Goal: Task Accomplishment & Management: Use online tool/utility

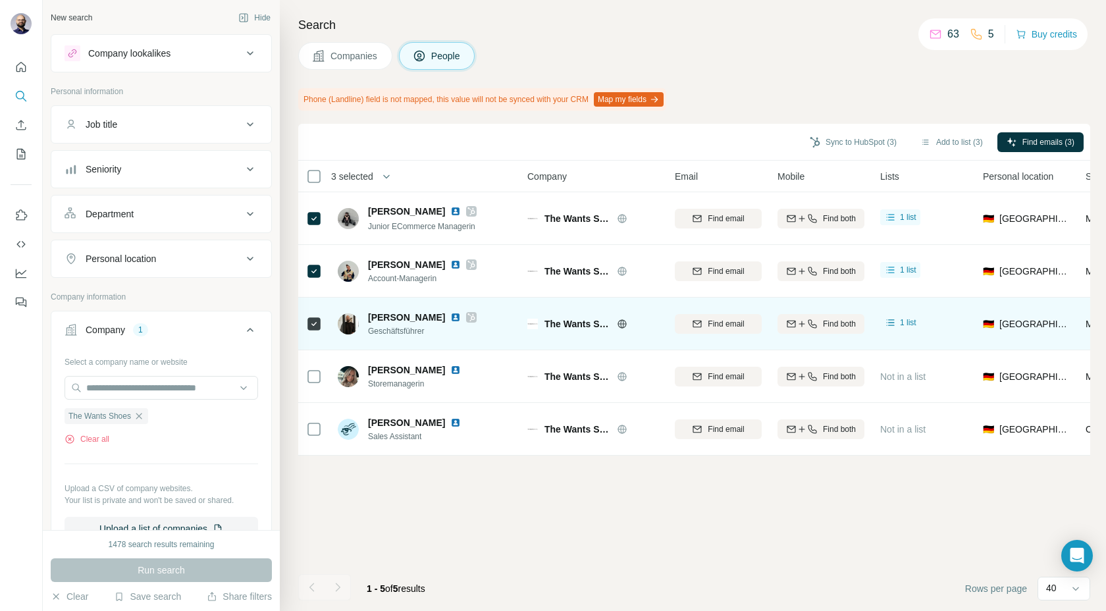
click at [450, 318] on img at bounding box center [455, 317] width 11 height 11
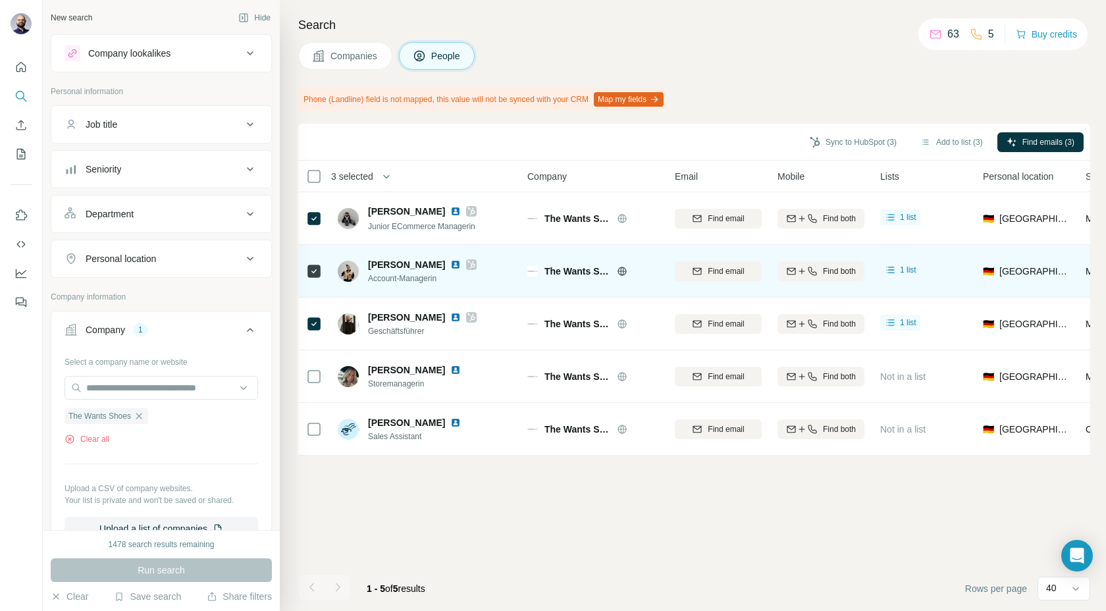
click at [450, 263] on img at bounding box center [455, 264] width 11 height 11
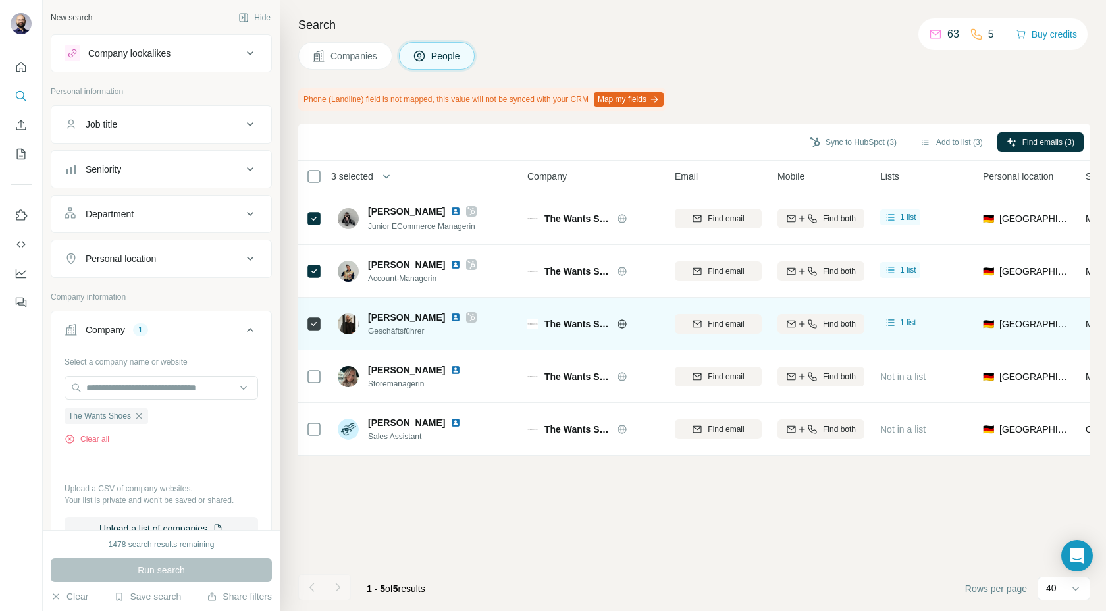
click at [450, 318] on img at bounding box center [455, 317] width 11 height 11
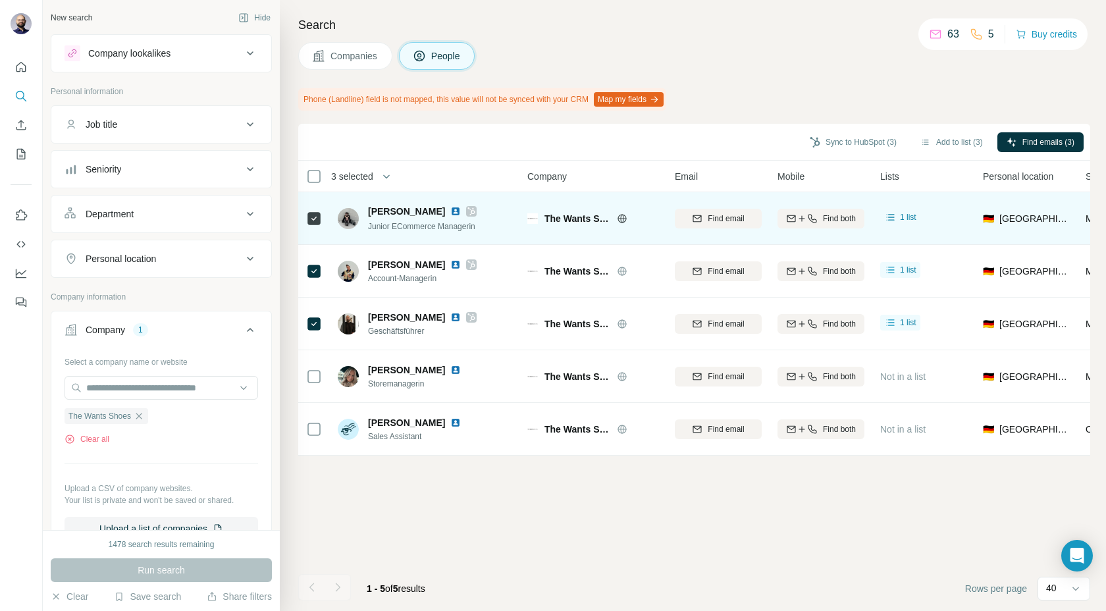
click at [452, 212] on img at bounding box center [455, 211] width 11 height 11
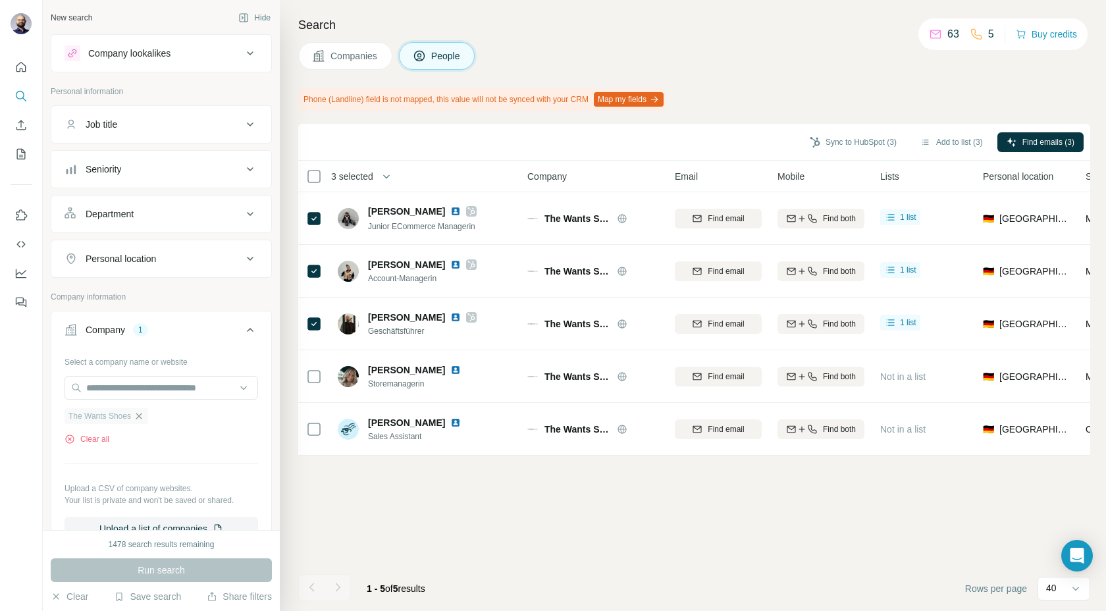
click at [140, 415] on icon "button" at bounding box center [139, 416] width 11 height 11
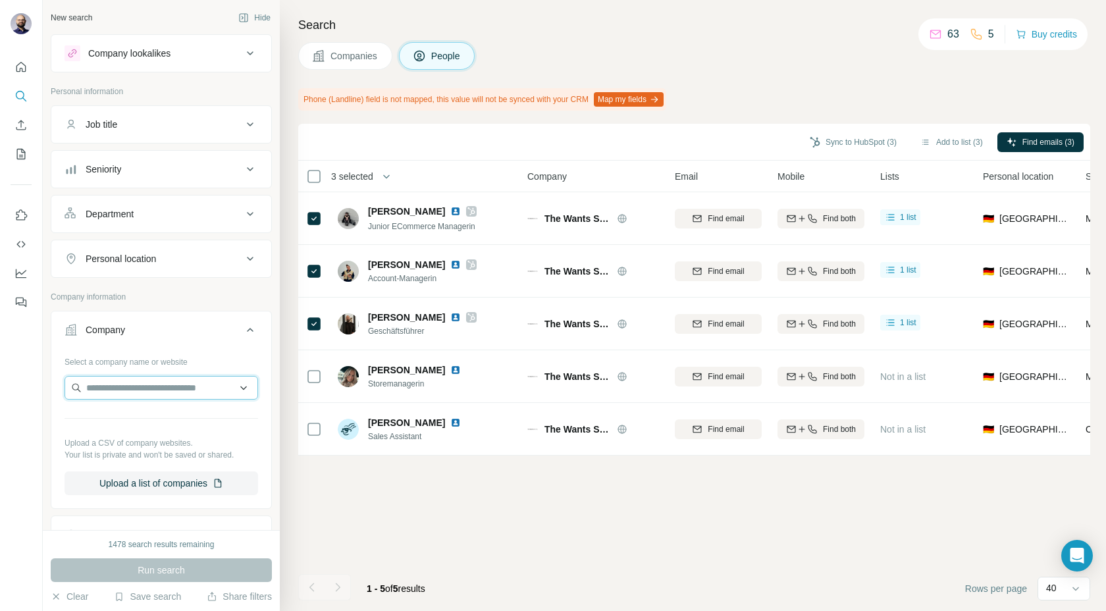
click at [136, 385] on input "text" at bounding box center [160, 388] width 193 height 24
type input "**********"
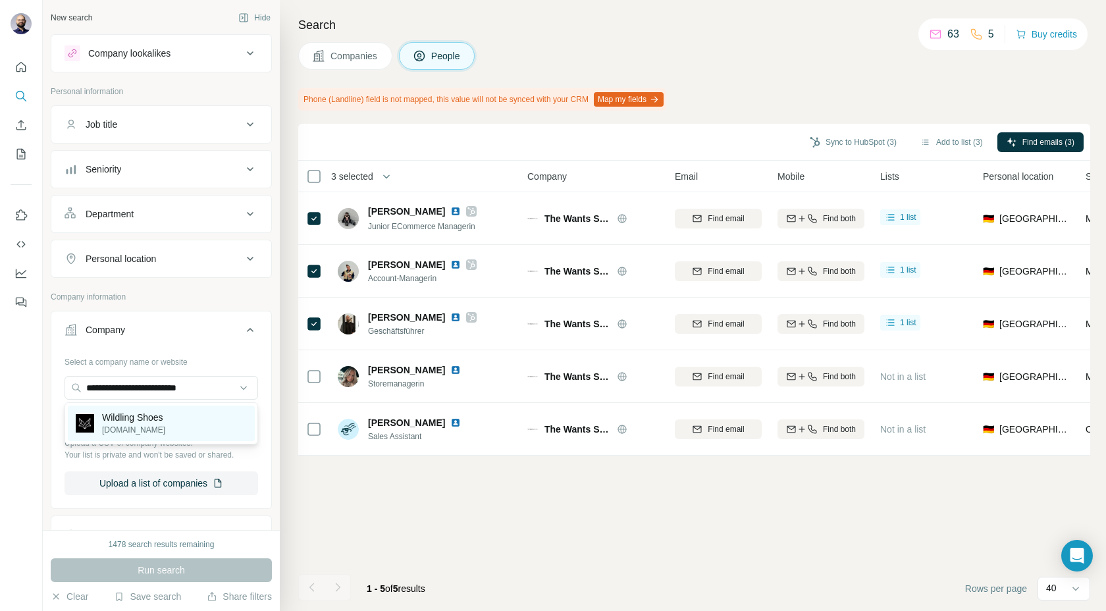
click at [139, 411] on p "Wildling Shoes" at bounding box center [133, 417] width 63 height 13
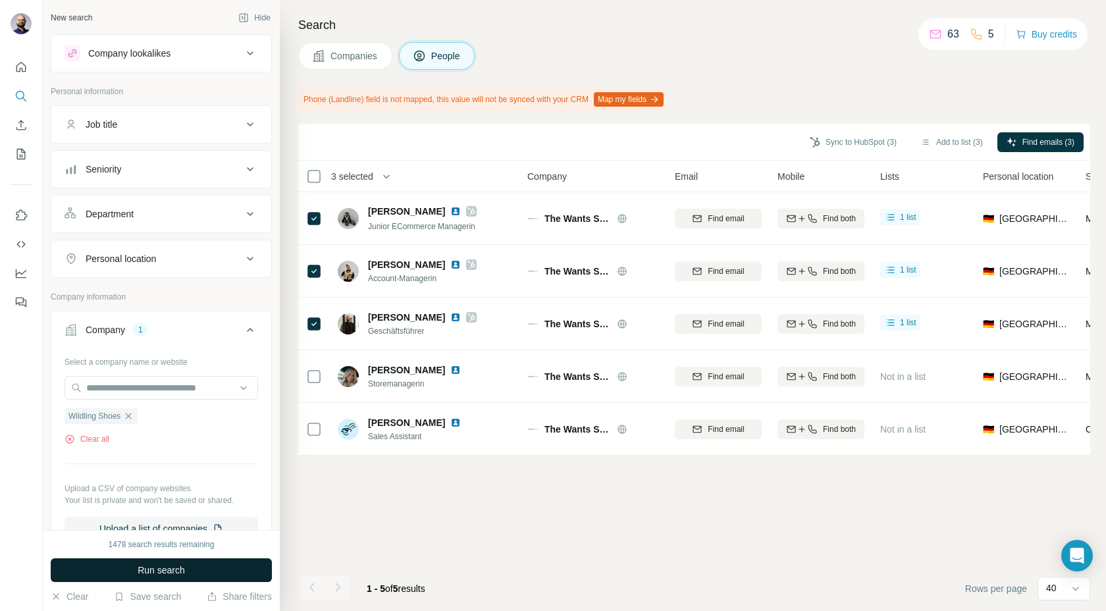
click at [127, 580] on button "Run search" at bounding box center [161, 570] width 221 height 24
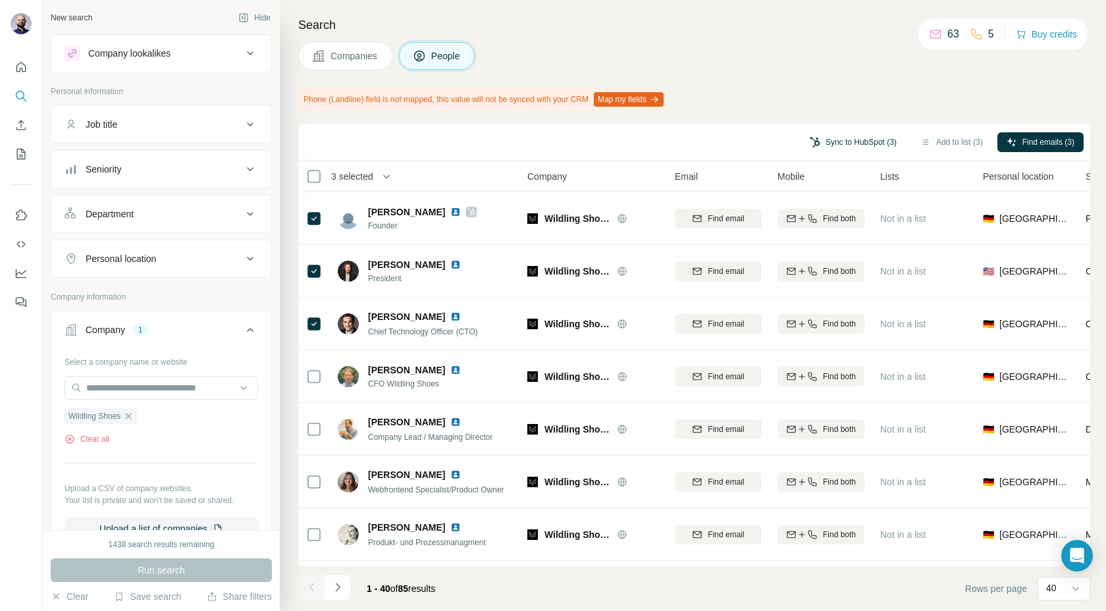
click at [823, 142] on button "Sync to HubSpot (3)" at bounding box center [852, 142] width 105 height 20
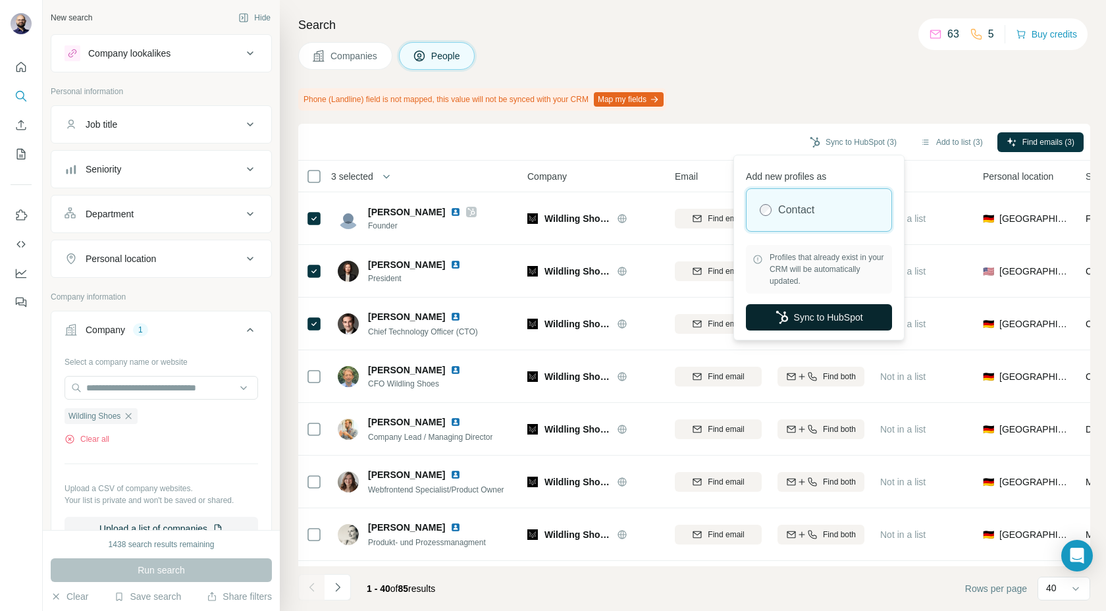
click at [777, 318] on icon "button" at bounding box center [781, 317] width 13 height 13
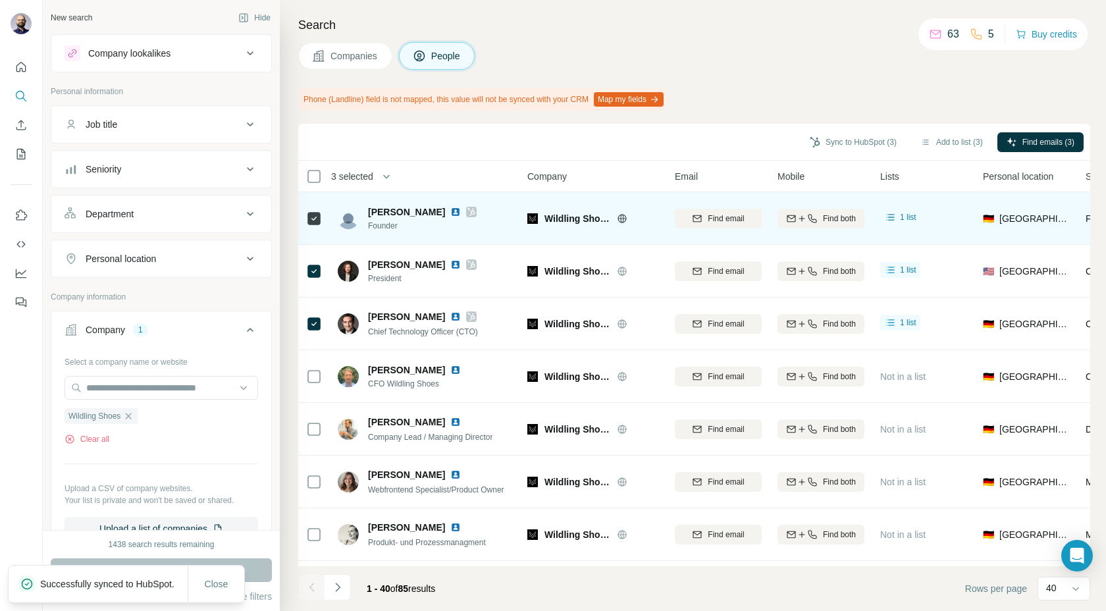
click at [450, 208] on img at bounding box center [455, 212] width 11 height 11
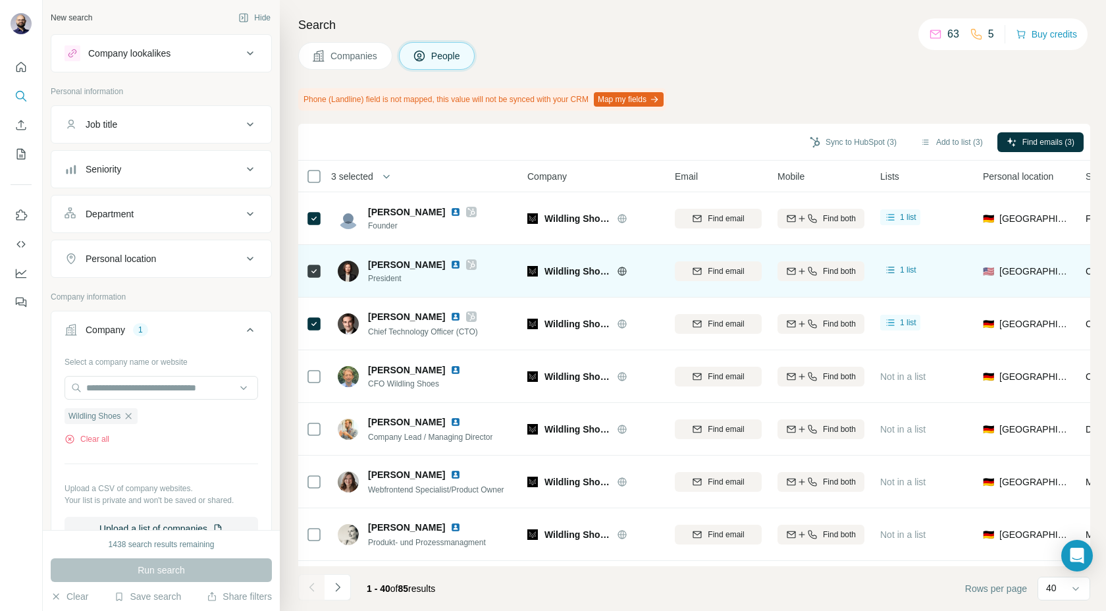
click at [451, 263] on img at bounding box center [455, 264] width 11 height 11
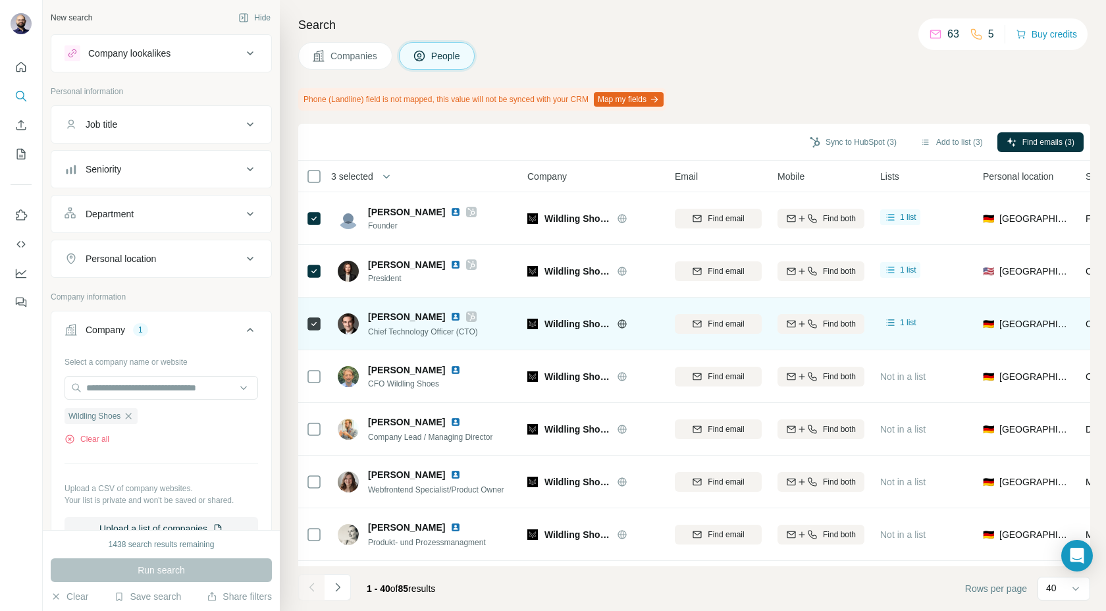
click at [450, 317] on img at bounding box center [455, 316] width 11 height 11
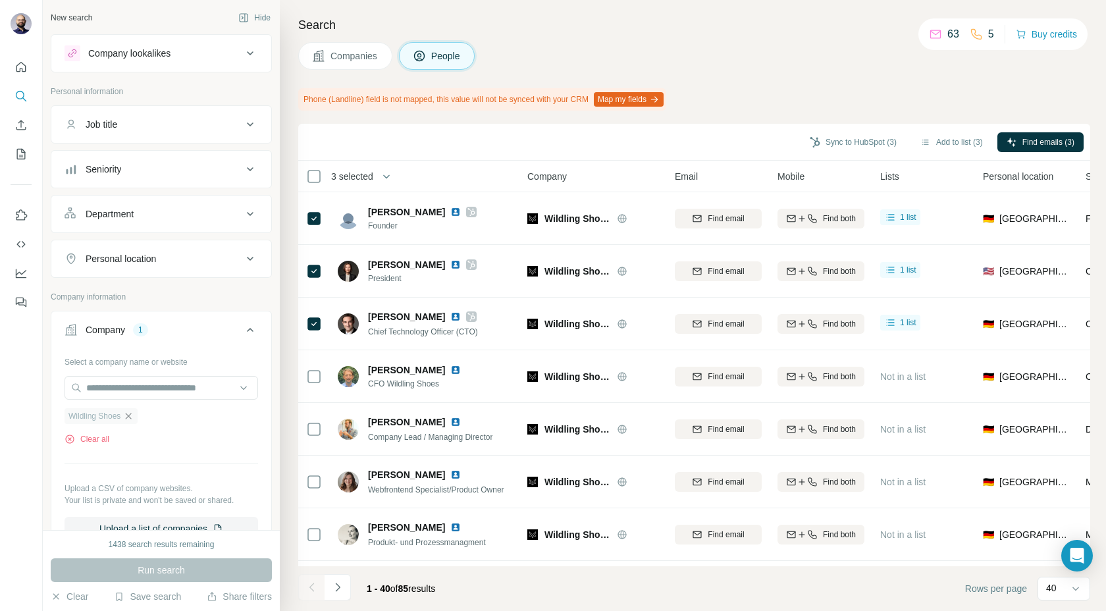
click at [133, 415] on icon "button" at bounding box center [128, 416] width 11 height 11
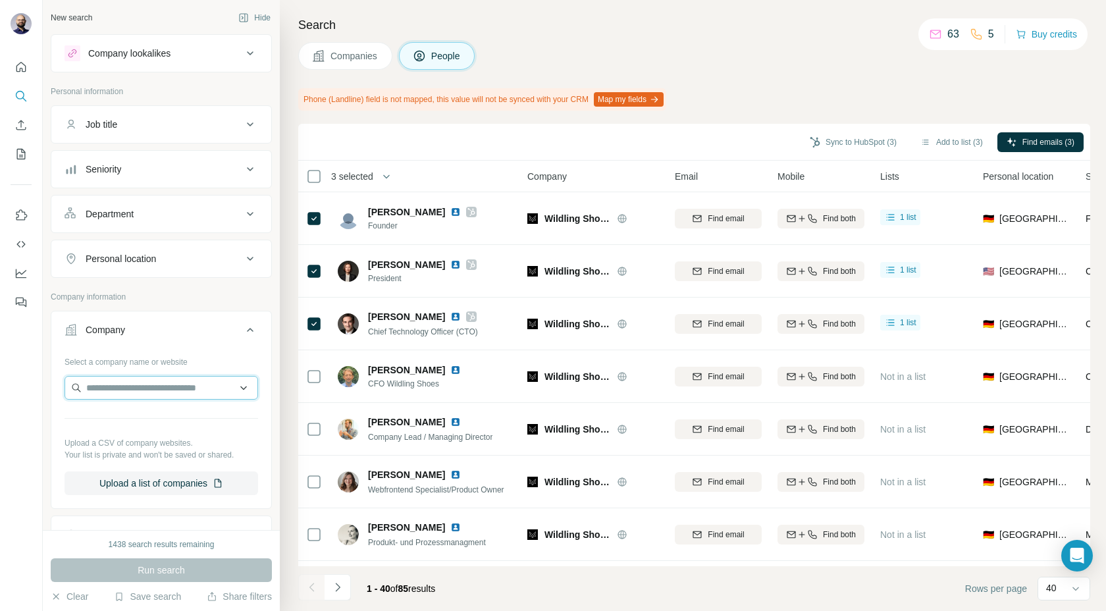
click at [132, 388] on input "text" at bounding box center [160, 388] width 193 height 24
type input "**********"
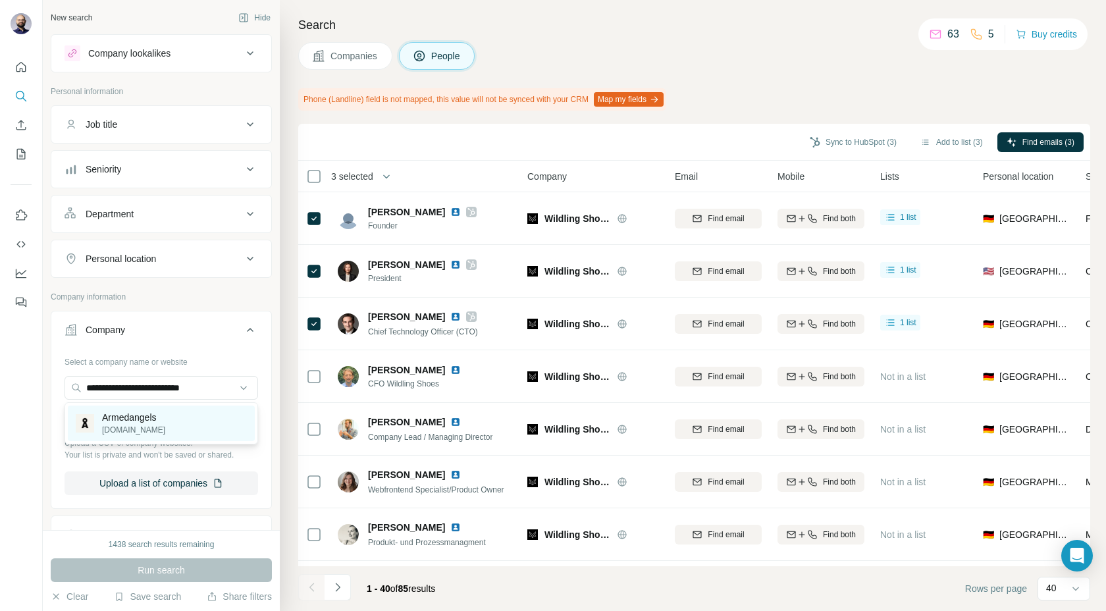
click at [133, 413] on p "Armedangels" at bounding box center [133, 417] width 63 height 13
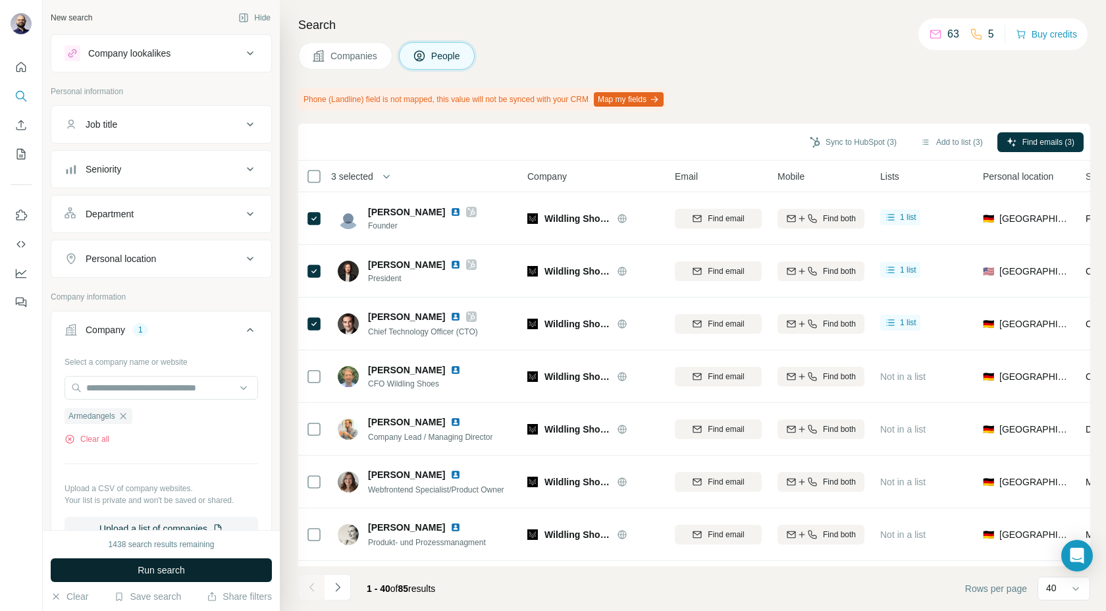
click at [142, 571] on span "Run search" at bounding box center [161, 569] width 47 height 13
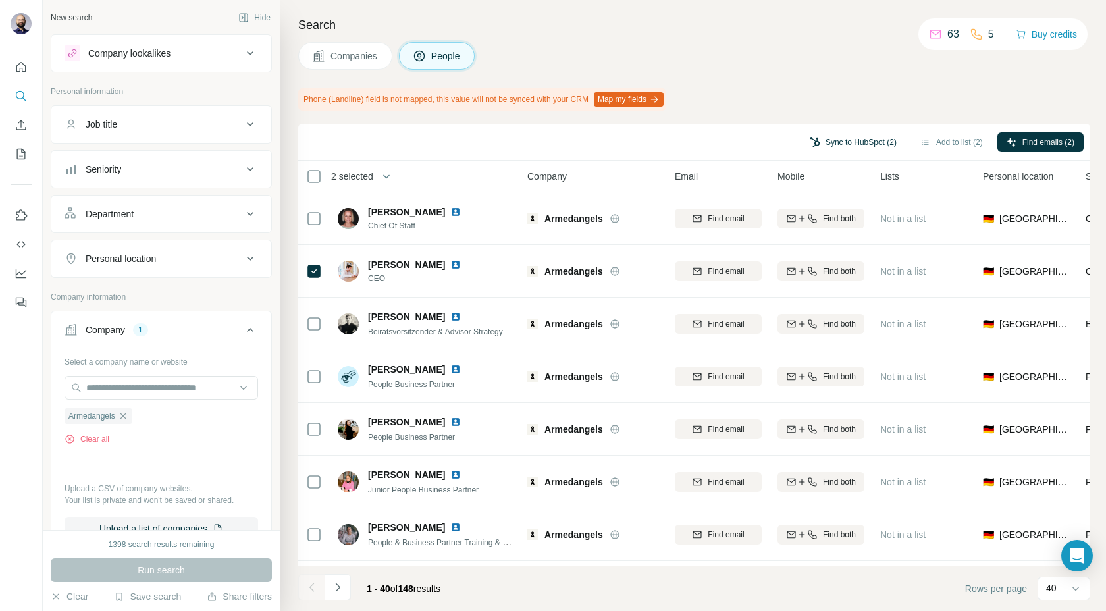
click at [828, 140] on button "Sync to HubSpot (2)" at bounding box center [852, 142] width 105 height 20
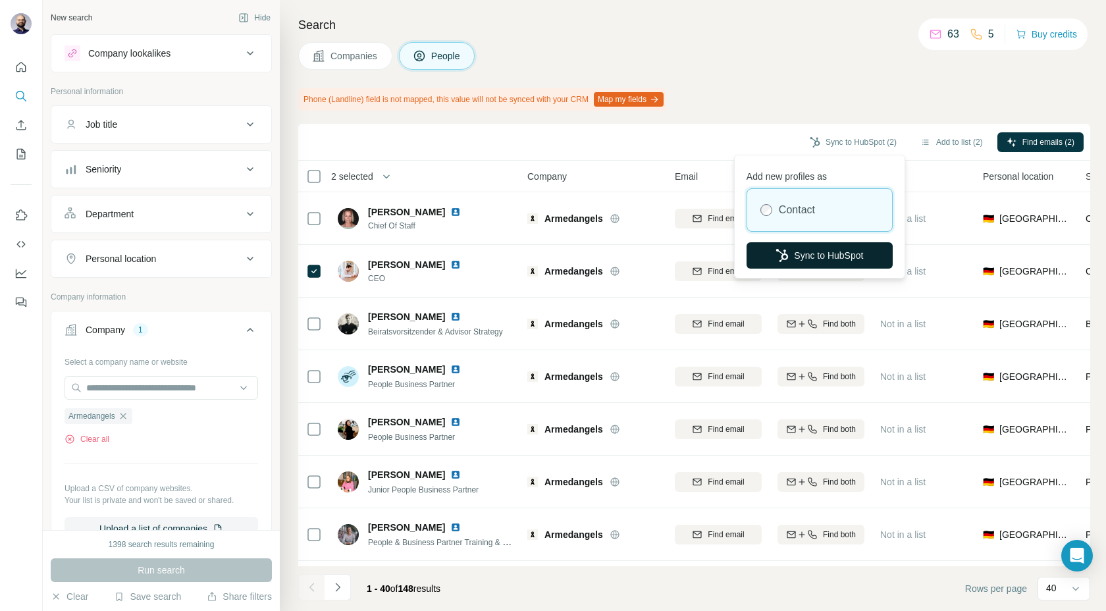
click at [788, 256] on button "Sync to HubSpot" at bounding box center [819, 255] width 146 height 26
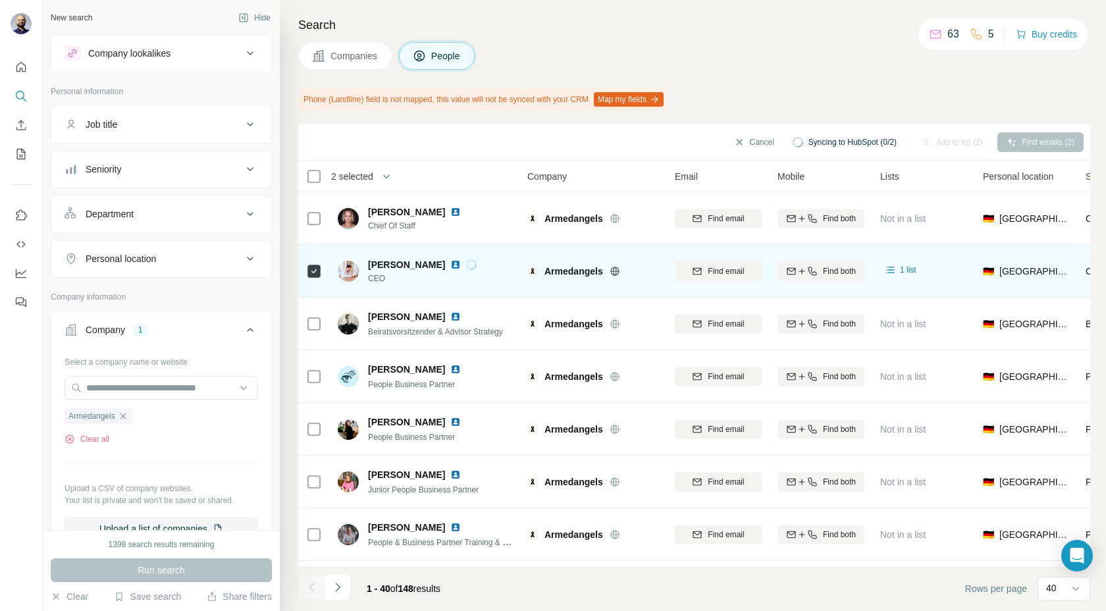
click at [450, 266] on img at bounding box center [455, 264] width 11 height 11
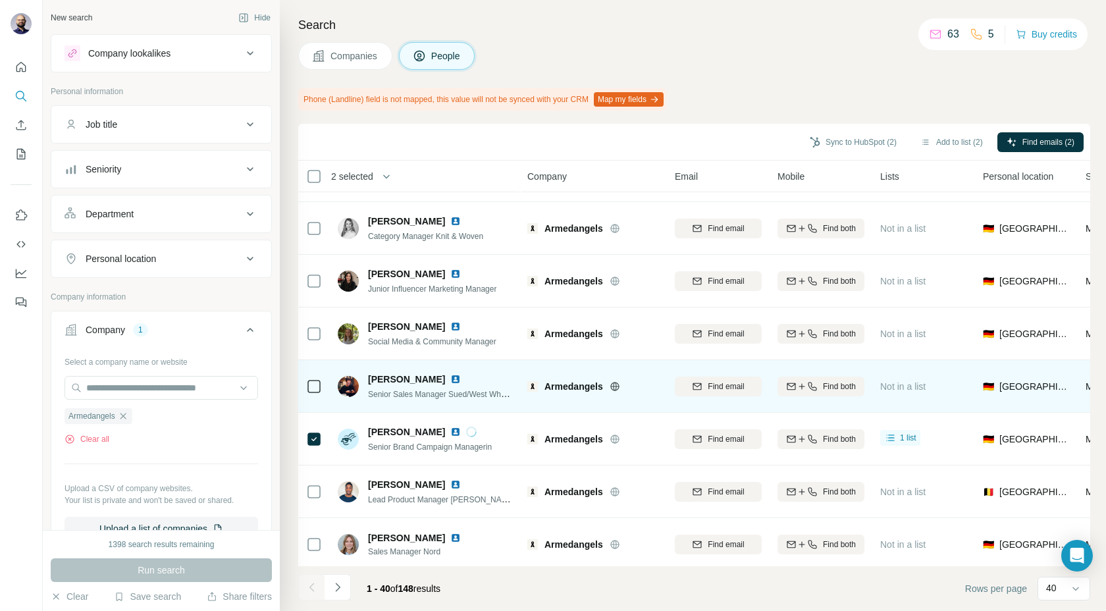
scroll to position [1415, 0]
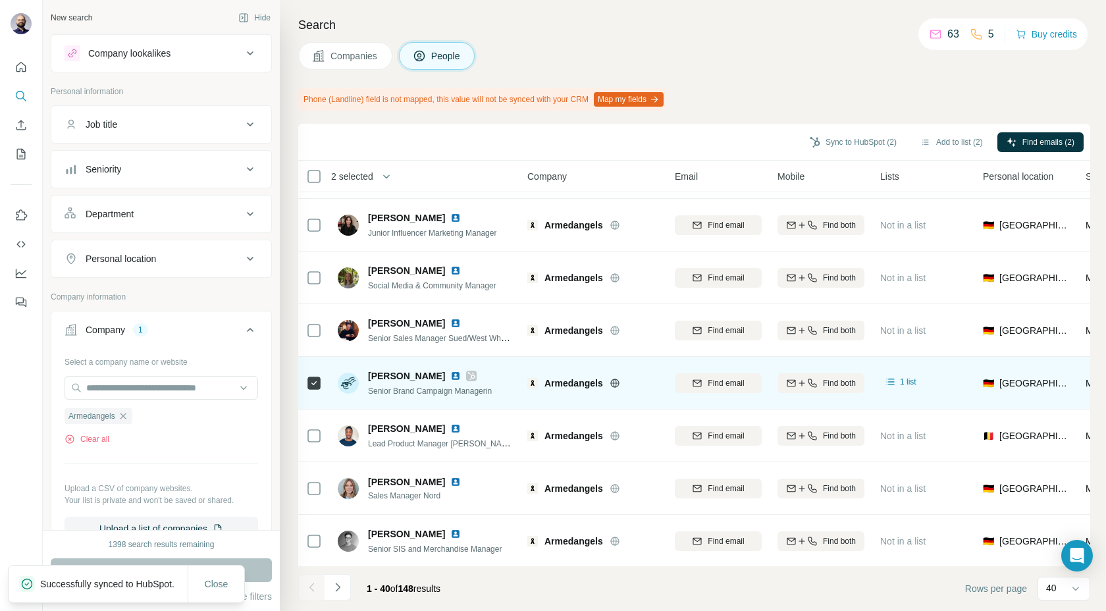
click at [461, 378] on img at bounding box center [455, 375] width 11 height 11
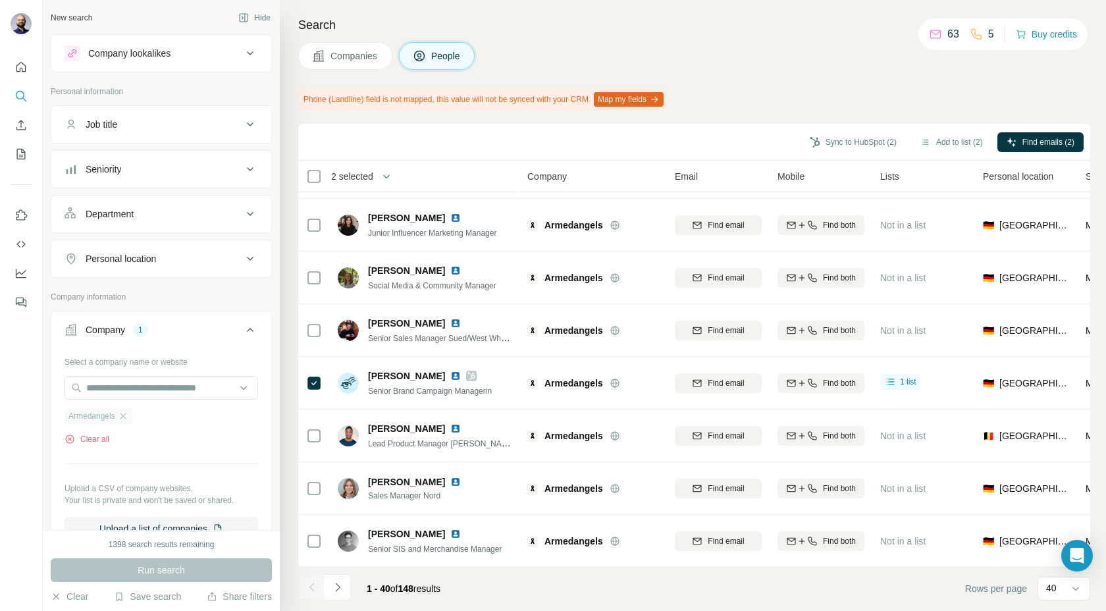
click at [132, 415] on div "Armedangels" at bounding box center [98, 416] width 68 height 16
click at [128, 415] on icon "button" at bounding box center [123, 416] width 11 height 11
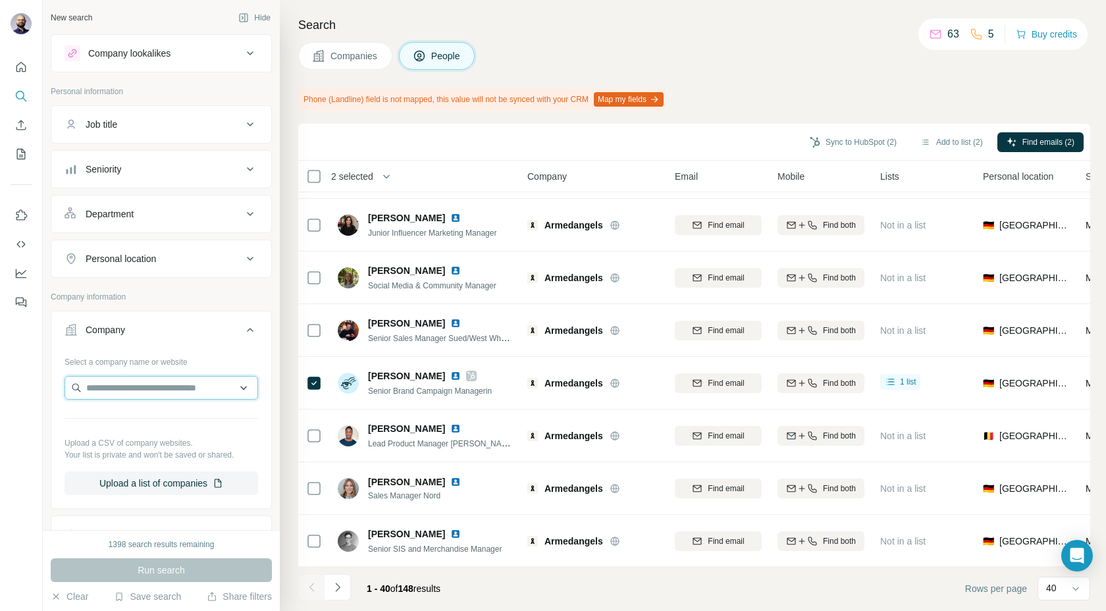
click at [127, 386] on input "text" at bounding box center [160, 388] width 193 height 24
type input "**********"
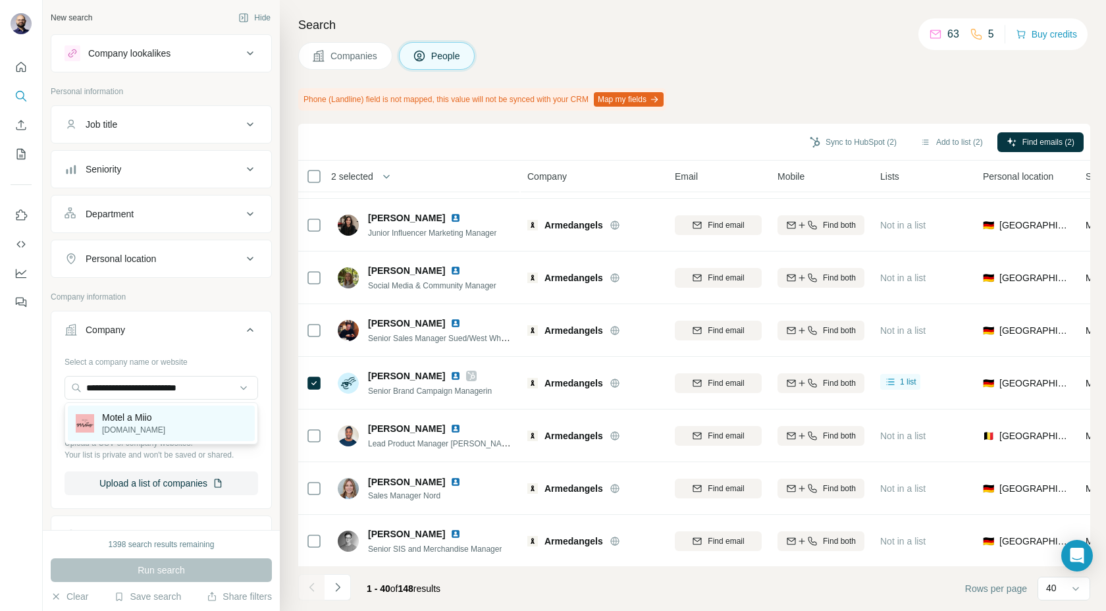
click at [120, 440] on div "Motel a Miio [DOMAIN_NAME]" at bounding box center [161, 423] width 187 height 36
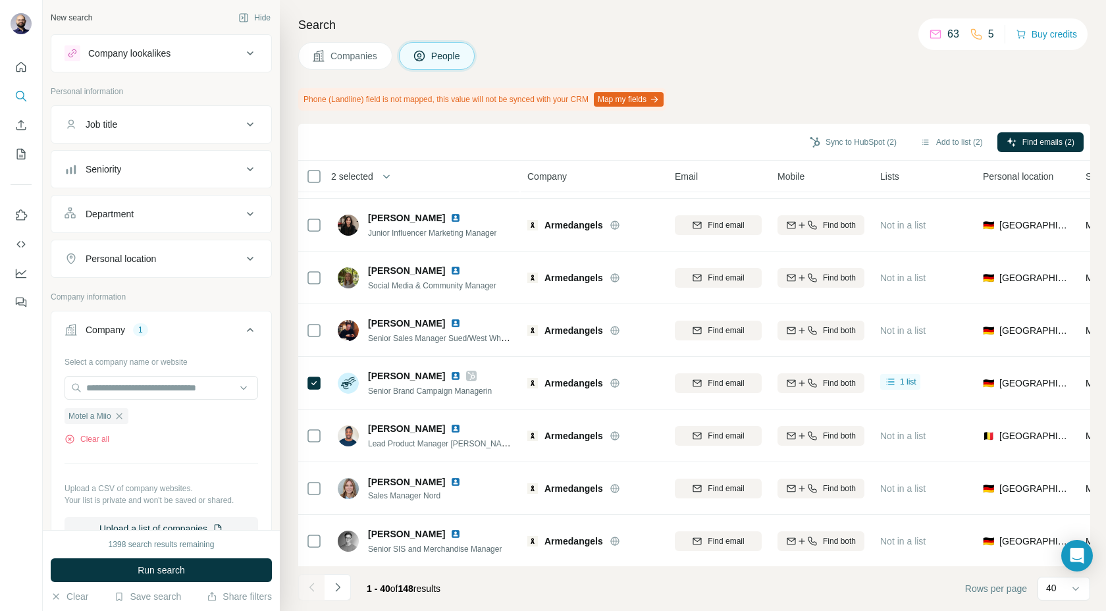
scroll to position [54, 0]
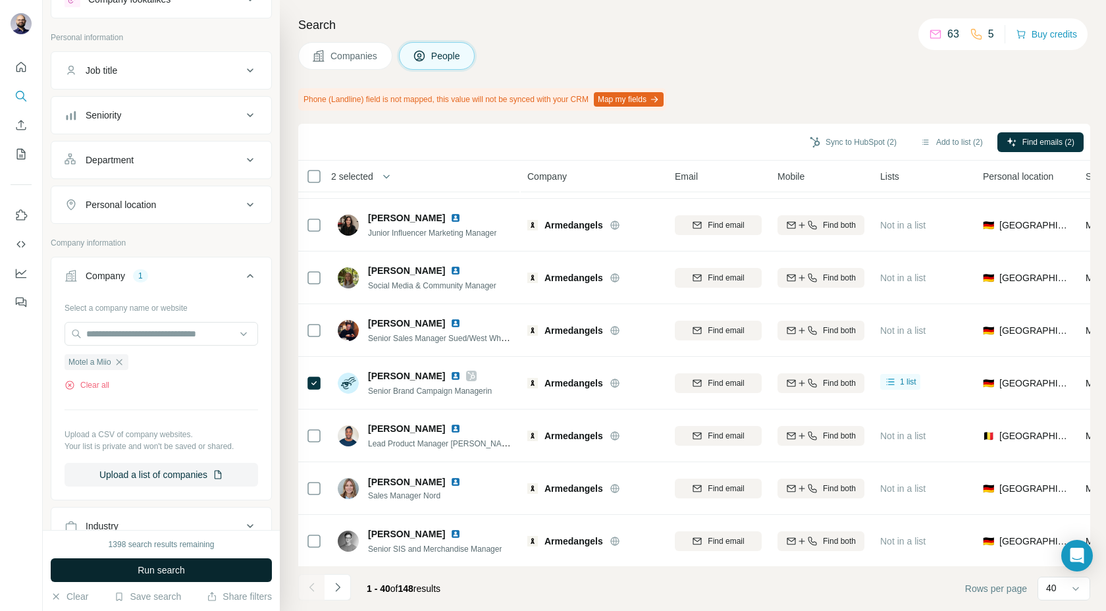
click at [112, 578] on button "Run search" at bounding box center [161, 570] width 221 height 24
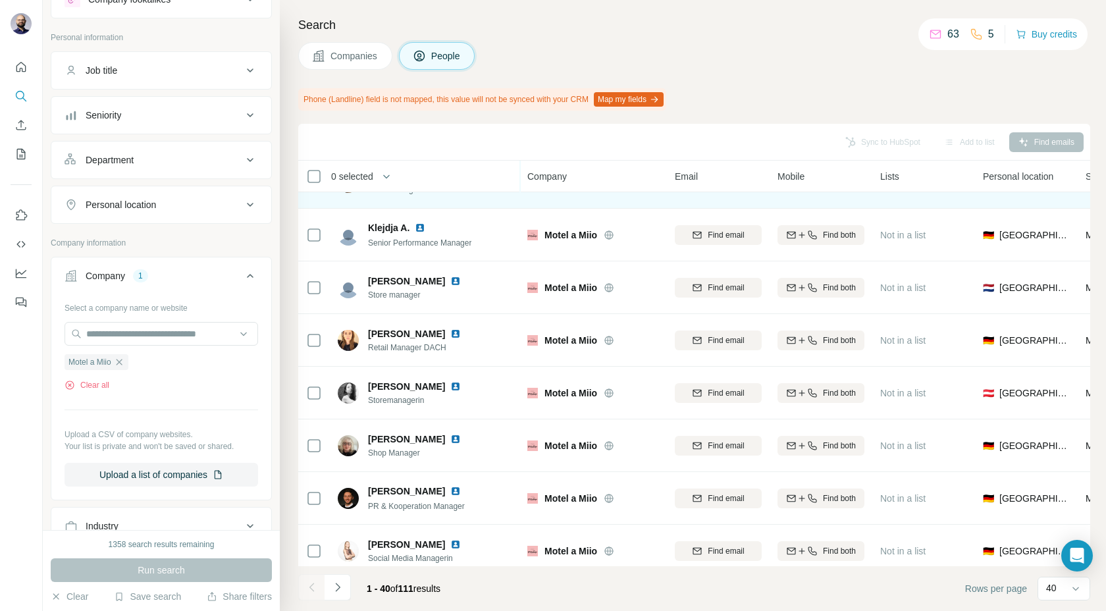
scroll to position [1732, 0]
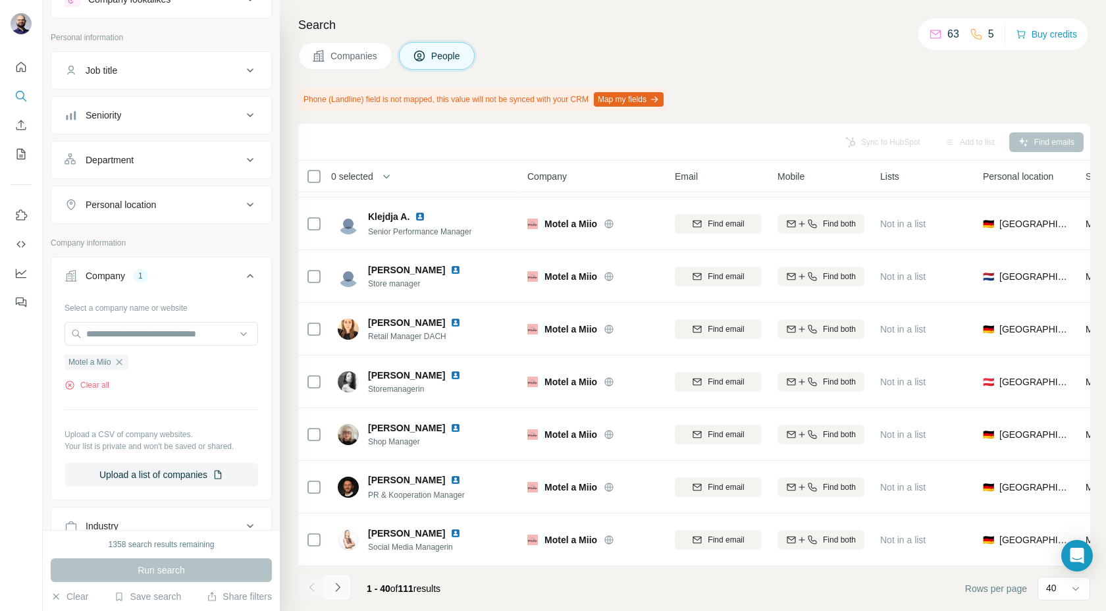
click at [345, 585] on button "Navigate to next page" at bounding box center [337, 587] width 26 height 26
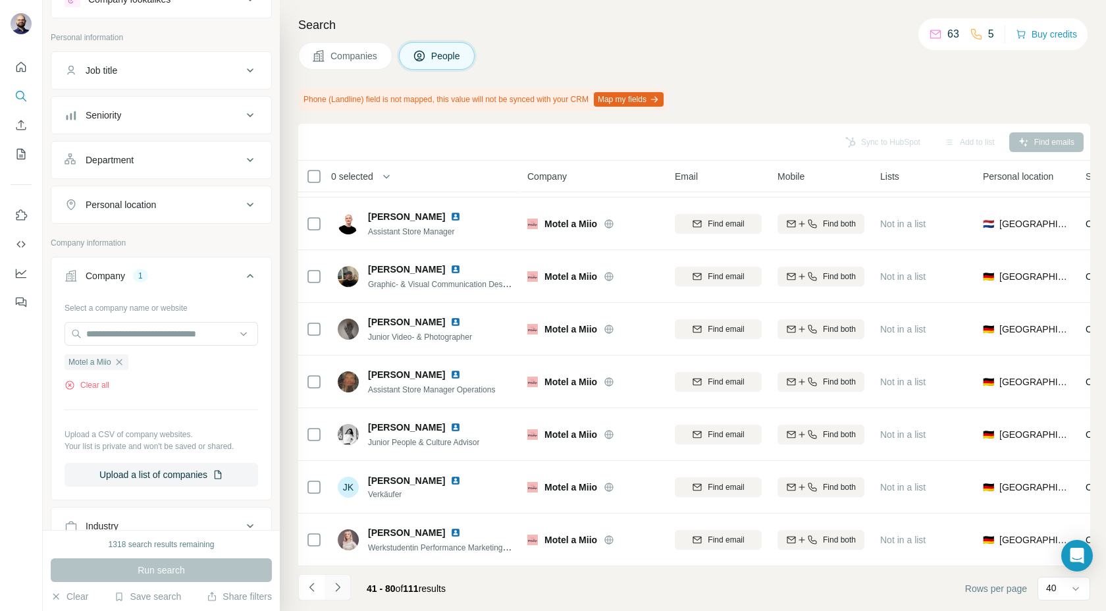
click at [338, 584] on icon "Navigate to next page" at bounding box center [337, 586] width 13 height 13
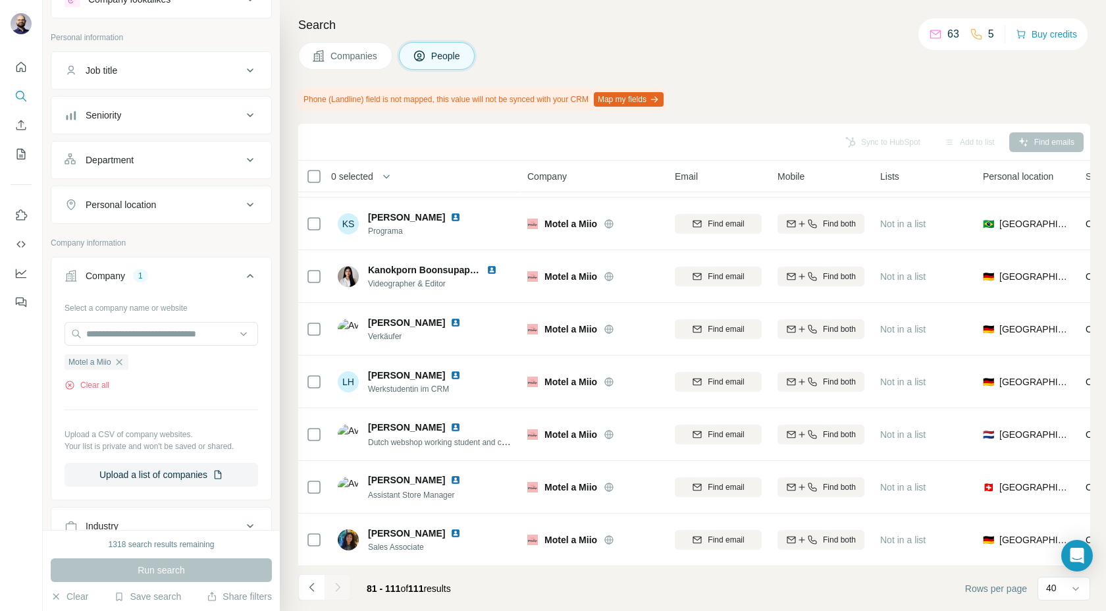
scroll to position [1258, 0]
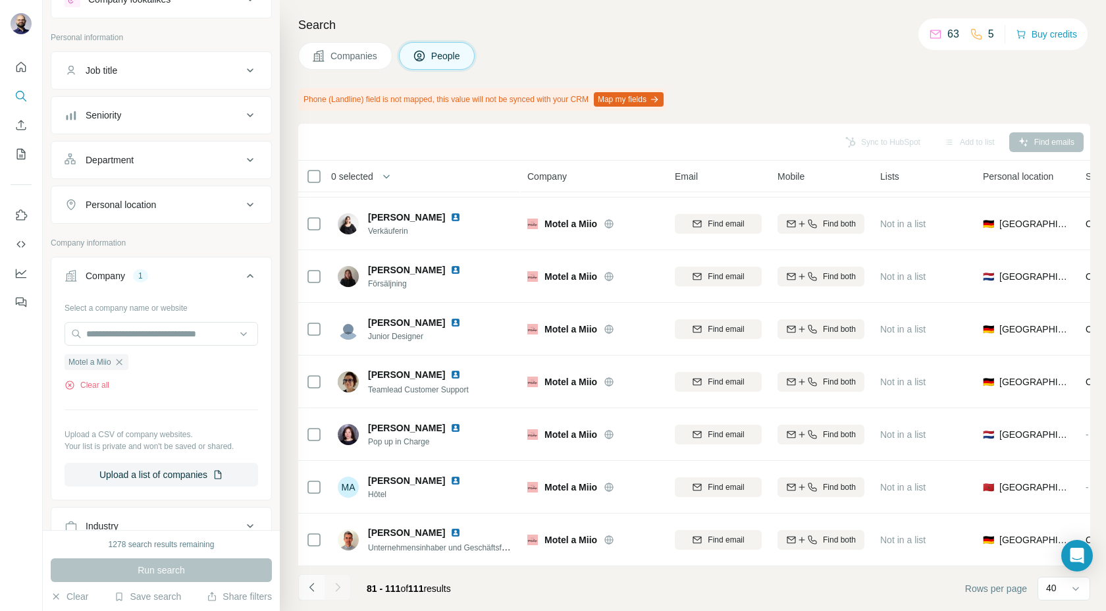
click at [307, 582] on icon "Navigate to previous page" at bounding box center [311, 586] width 13 height 13
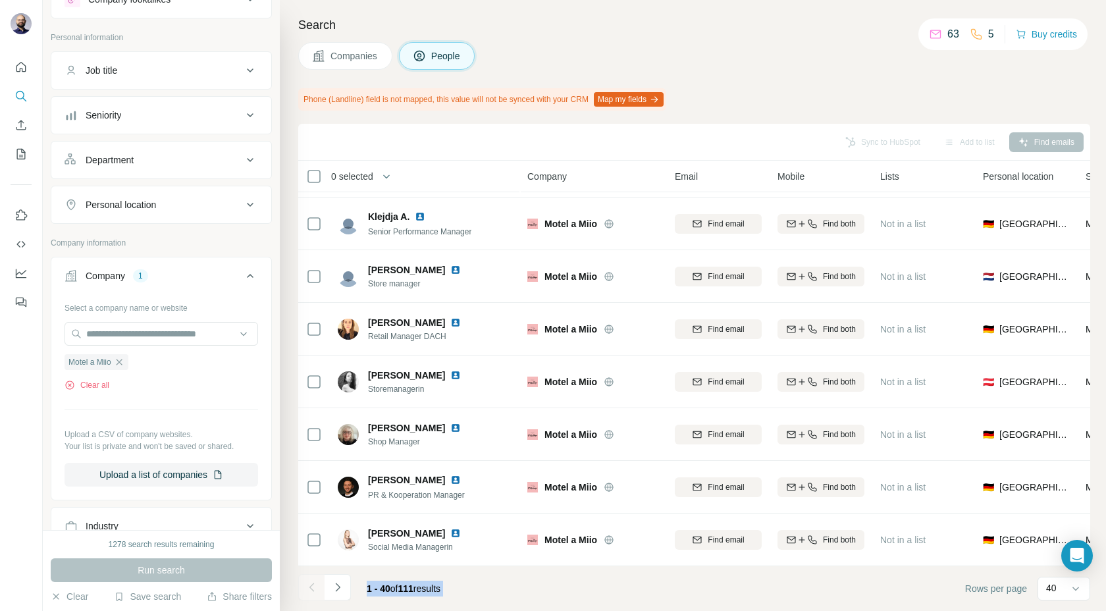
click at [307, 582] on div at bounding box center [311, 587] width 26 height 26
click at [815, 143] on button "Sync to HubSpot (1)" at bounding box center [852, 142] width 105 height 20
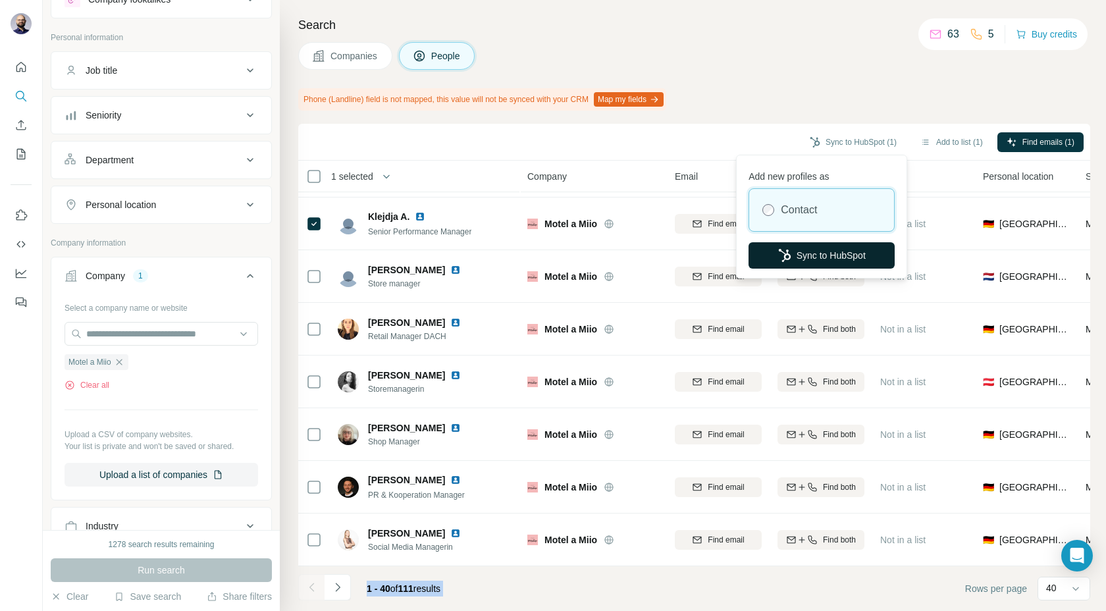
click at [795, 257] on button "Sync to HubSpot" at bounding box center [821, 255] width 146 height 26
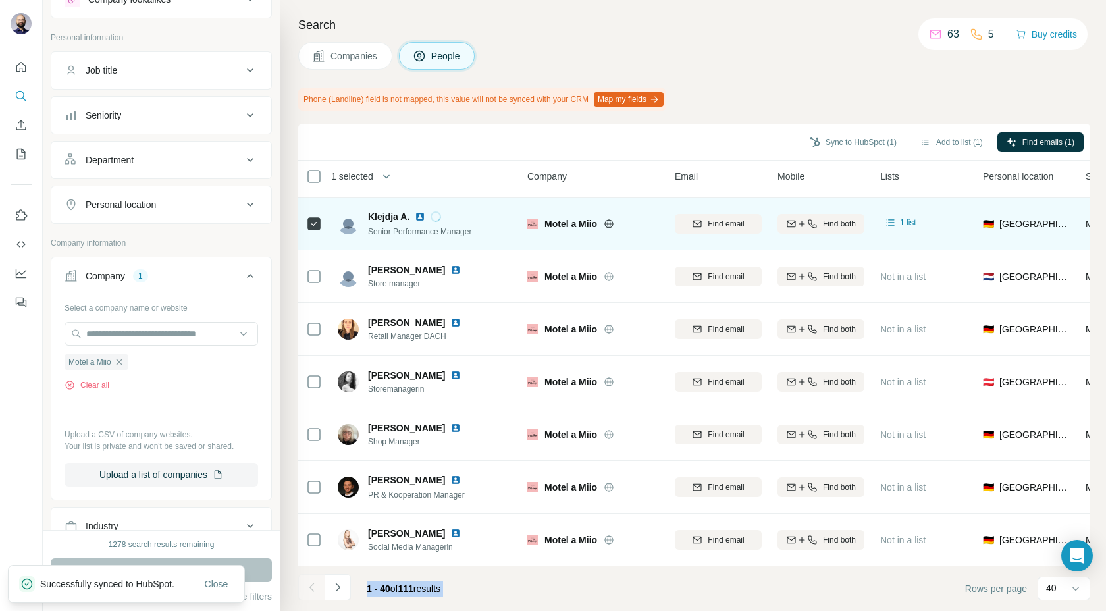
click at [420, 218] on img at bounding box center [420, 216] width 11 height 11
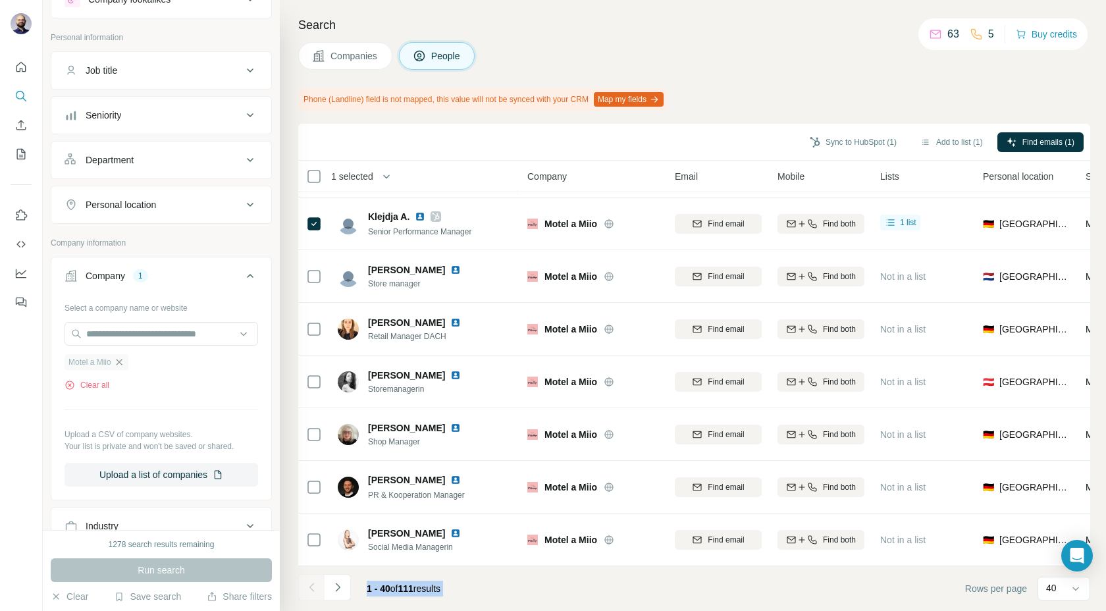
click at [121, 365] on icon "button" at bounding box center [119, 362] width 11 height 11
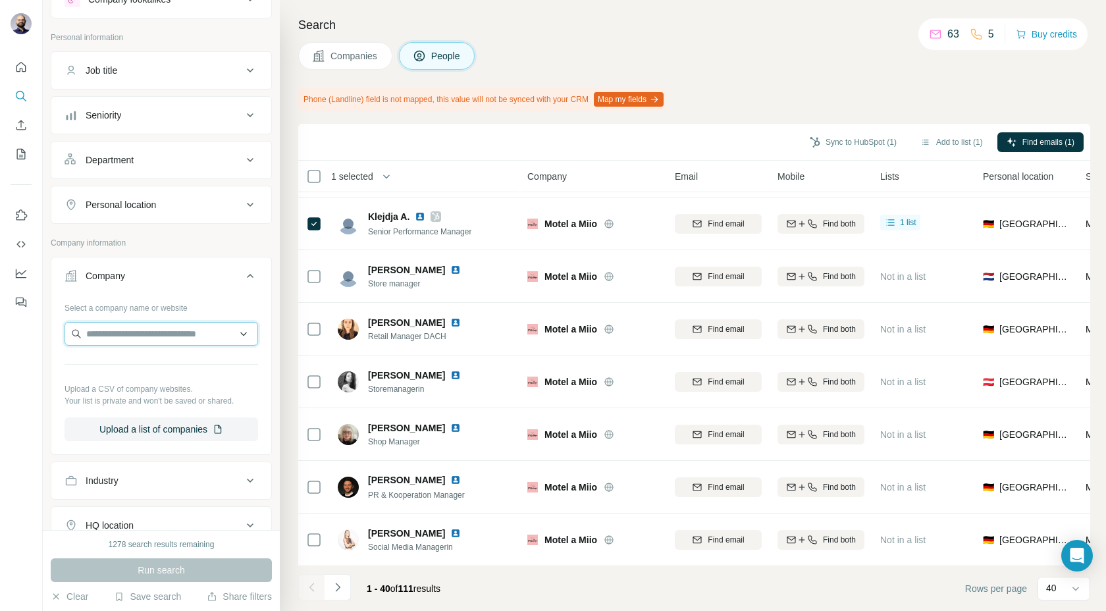
click at [105, 337] on input "text" at bounding box center [160, 334] width 193 height 24
type input "**********"
click at [132, 370] on p "[DOMAIN_NAME]" at bounding box center [133, 376] width 63 height 12
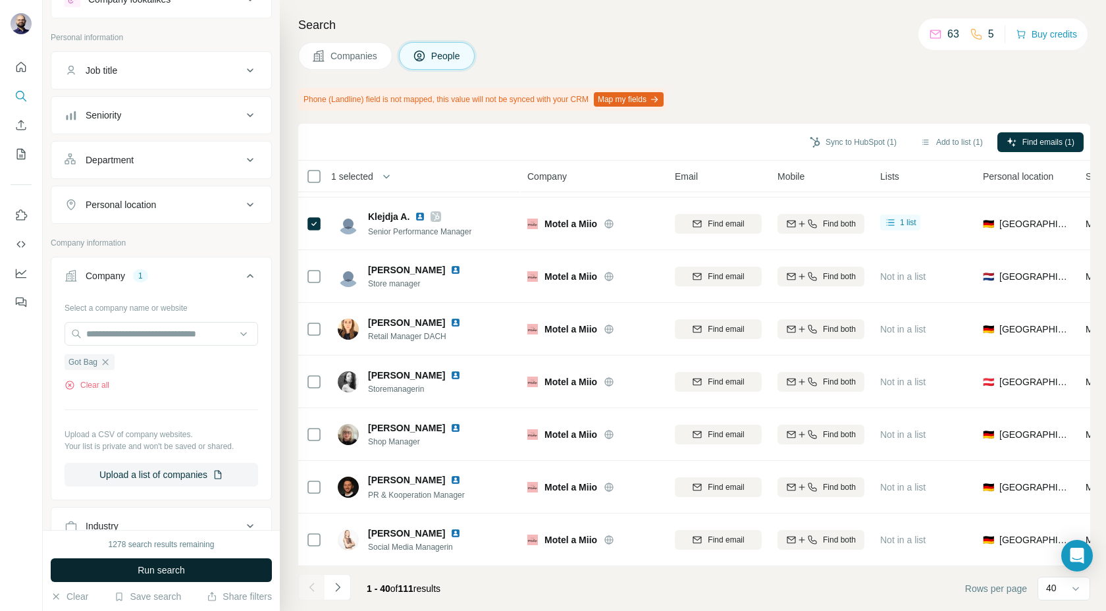
click at [150, 576] on button "Run search" at bounding box center [161, 570] width 221 height 24
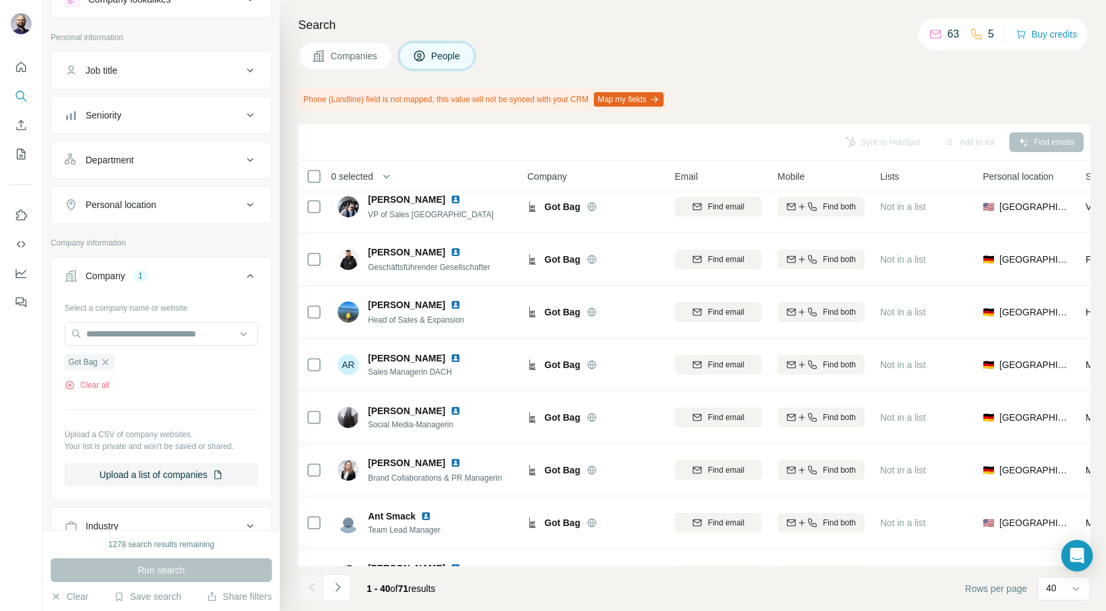
scroll to position [1732, 0]
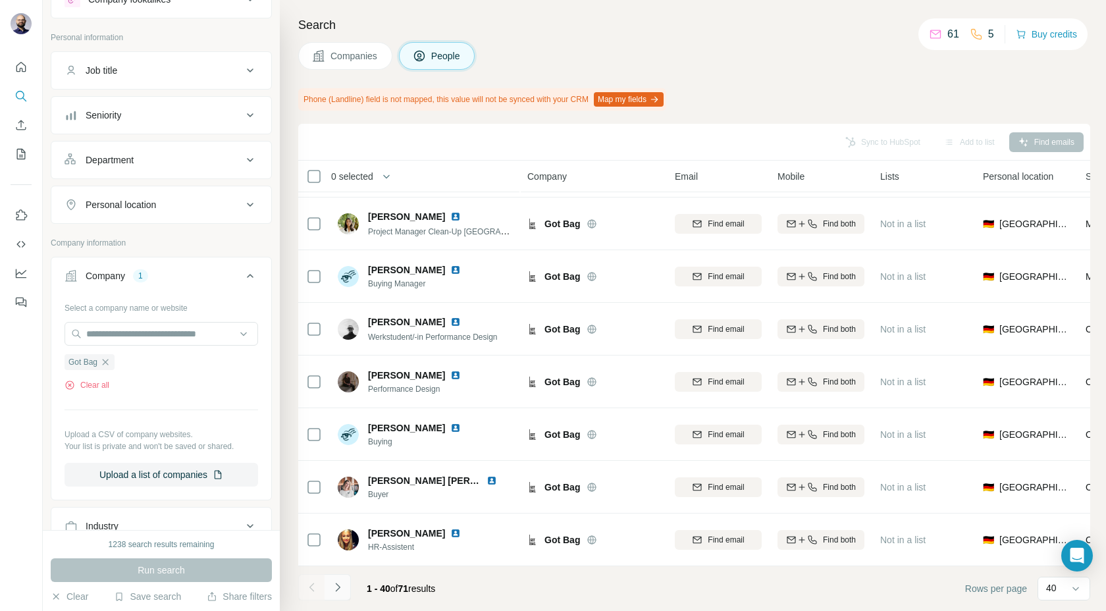
click at [343, 583] on icon "Navigate to next page" at bounding box center [337, 586] width 13 height 13
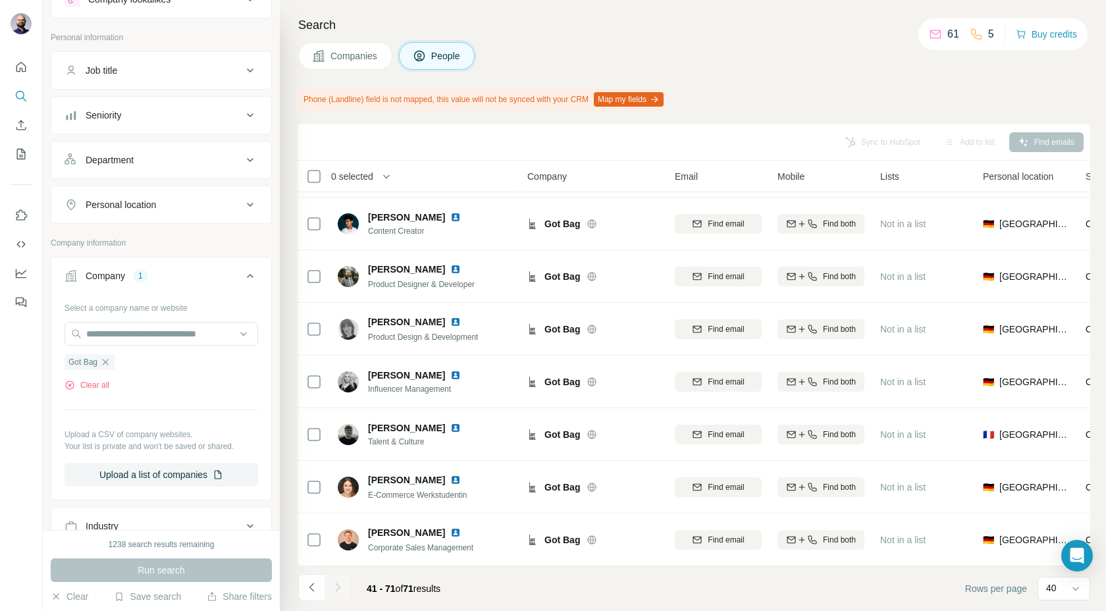
scroll to position [1258, 0]
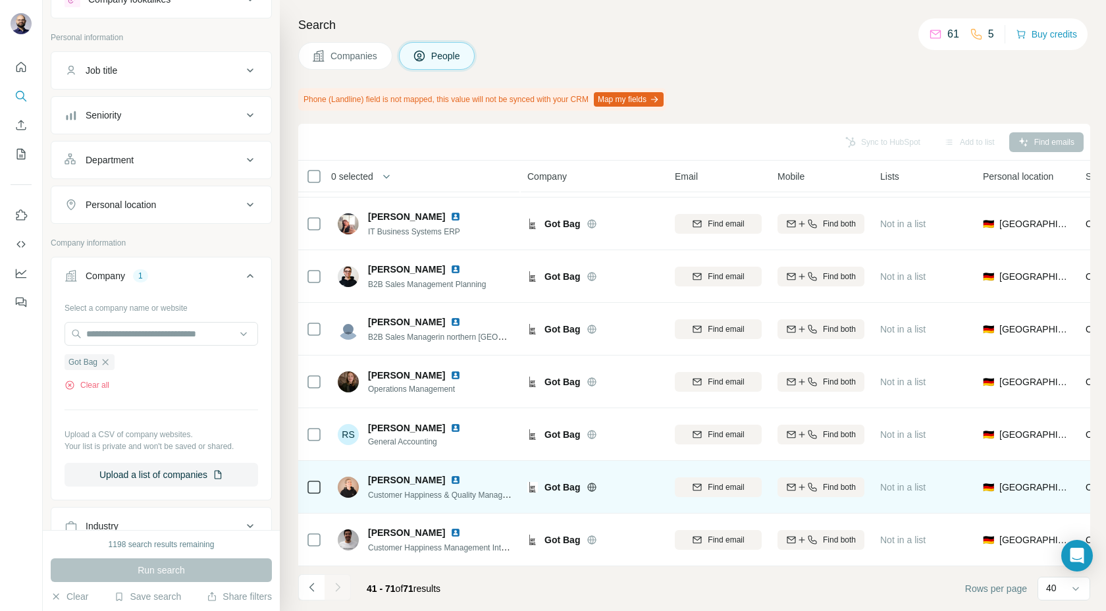
click at [461, 479] on img at bounding box center [455, 479] width 11 height 11
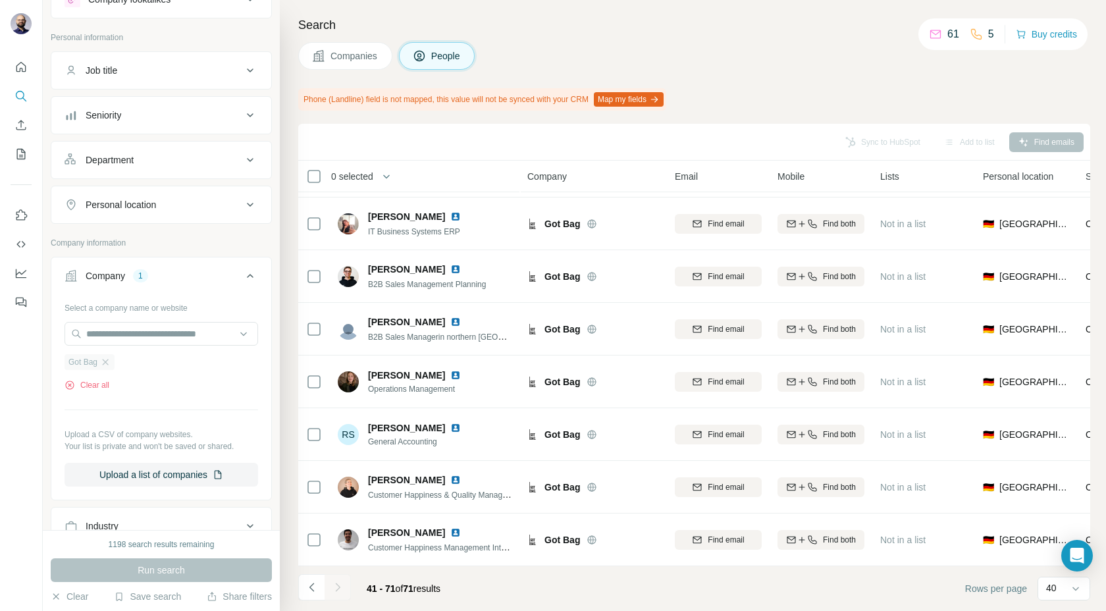
click at [113, 362] on div "Got Bag" at bounding box center [89, 362] width 50 height 16
click at [111, 357] on icon "button" at bounding box center [105, 362] width 11 height 11
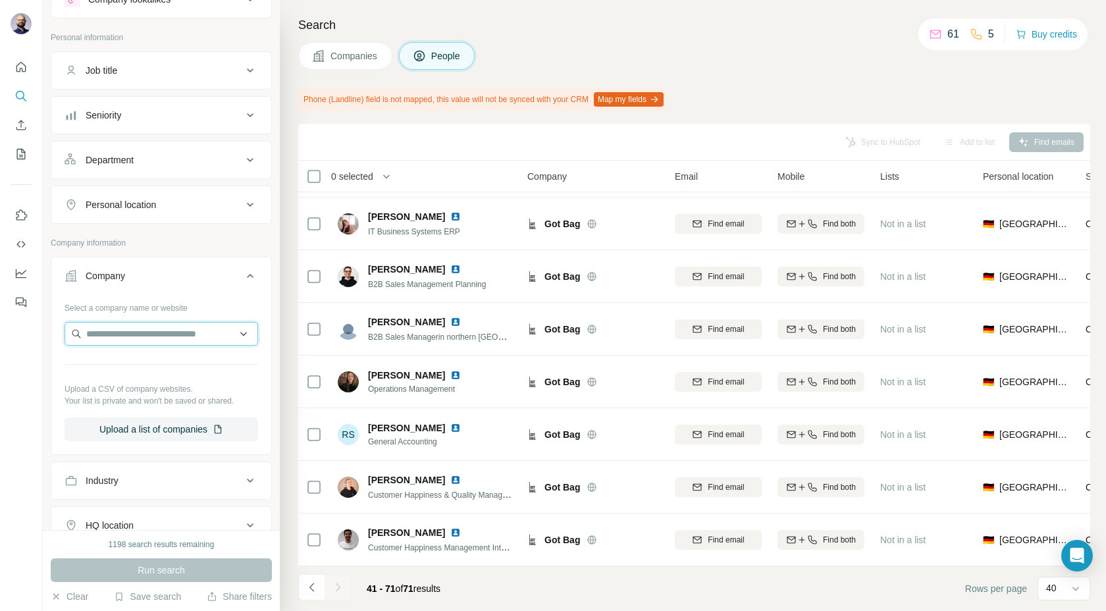
click at [106, 334] on input "text" at bounding box center [160, 334] width 193 height 24
type input "**********"
click at [135, 358] on p "Tastillery Online GmbH" at bounding box center [149, 363] width 94 height 13
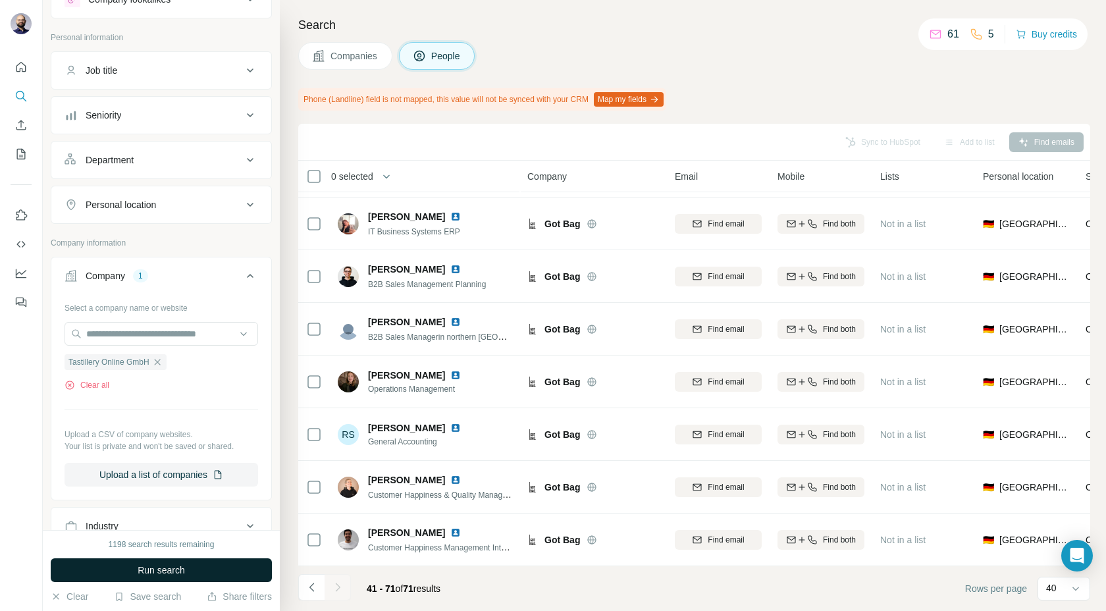
click at [159, 571] on span "Run search" at bounding box center [161, 569] width 47 height 13
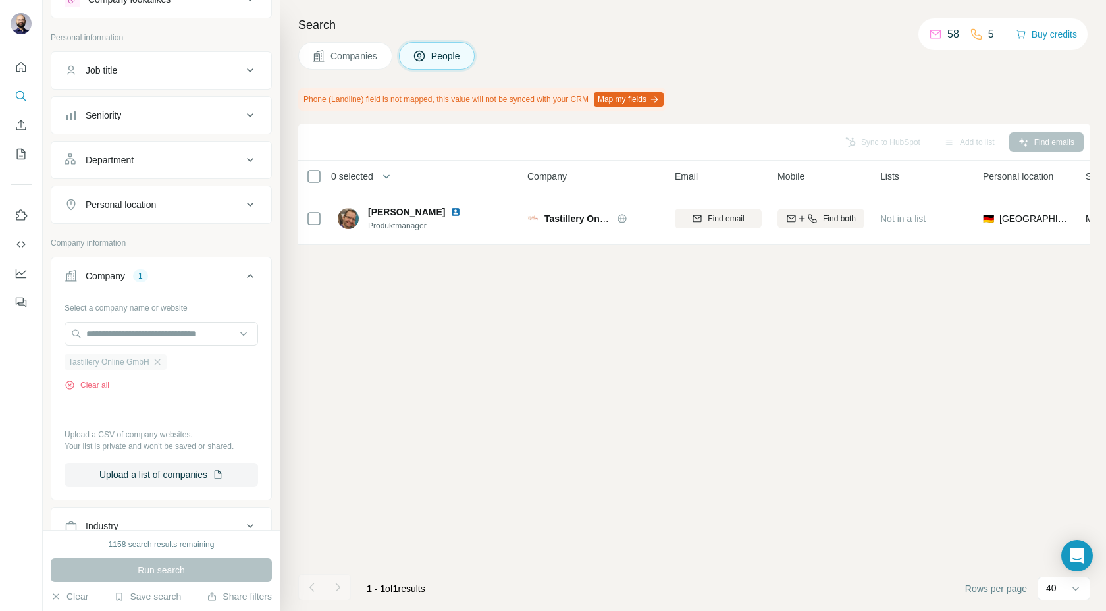
click at [166, 364] on div "Tastillery Online GmbH" at bounding box center [115, 362] width 102 height 16
click at [170, 362] on ul "Tastillery Online GmbH" at bounding box center [160, 361] width 193 height 16
click at [155, 359] on div "Tastillery Online GmbH" at bounding box center [115, 362] width 102 height 16
click at [160, 362] on icon "button" at bounding box center [157, 362] width 6 height 6
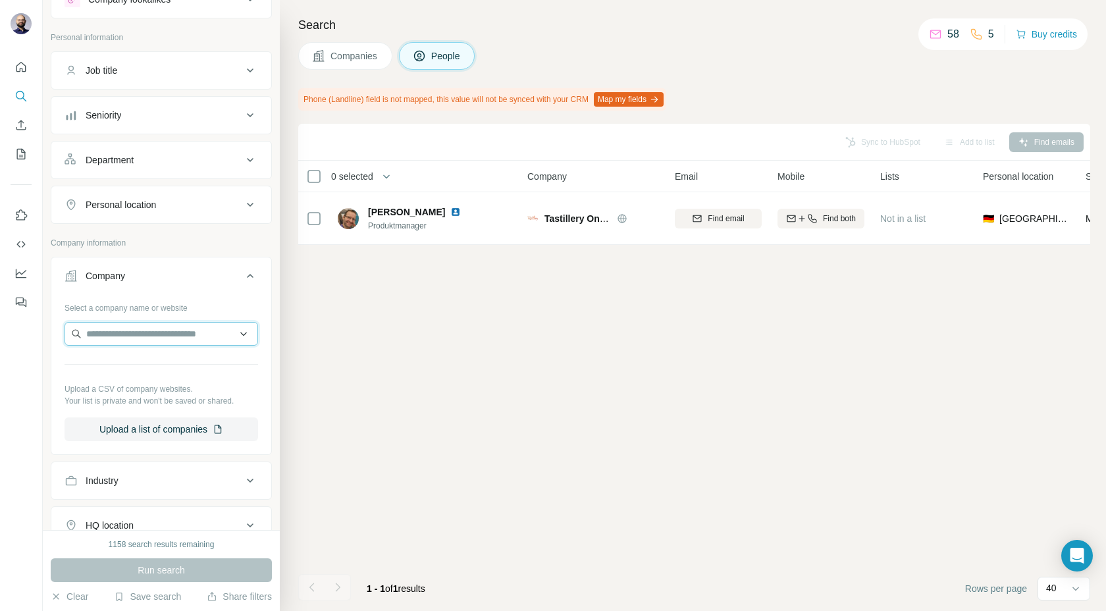
click at [159, 334] on input "text" at bounding box center [160, 334] width 193 height 24
type input "**********"
click at [160, 379] on div "Naturtreu [DOMAIN_NAME]" at bounding box center [161, 369] width 187 height 36
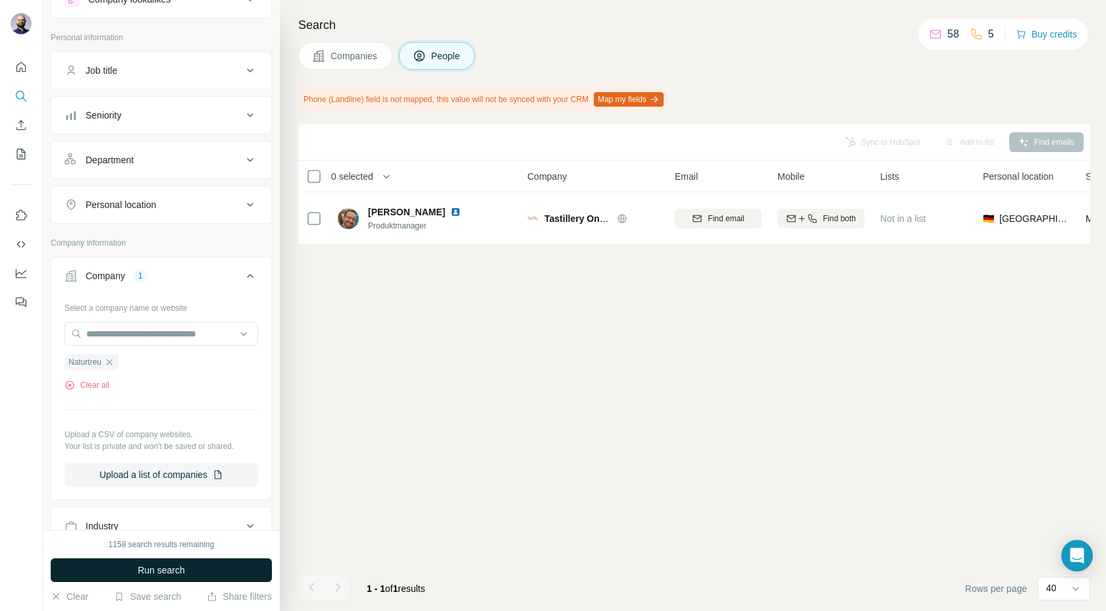
click at [162, 569] on span "Run search" at bounding box center [161, 569] width 47 height 13
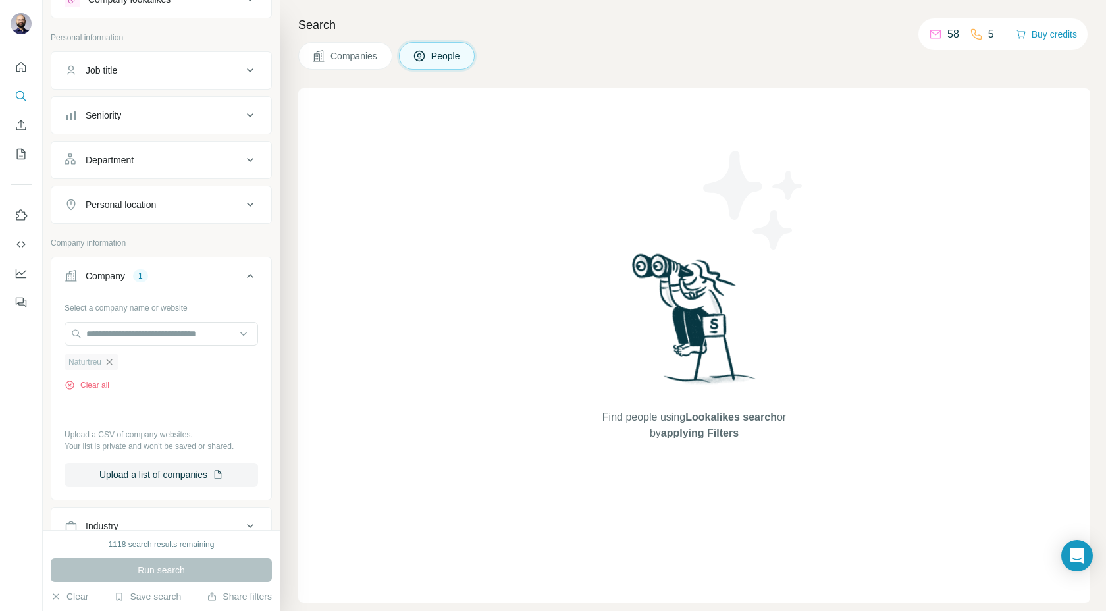
click at [113, 362] on icon "button" at bounding box center [110, 362] width 6 height 6
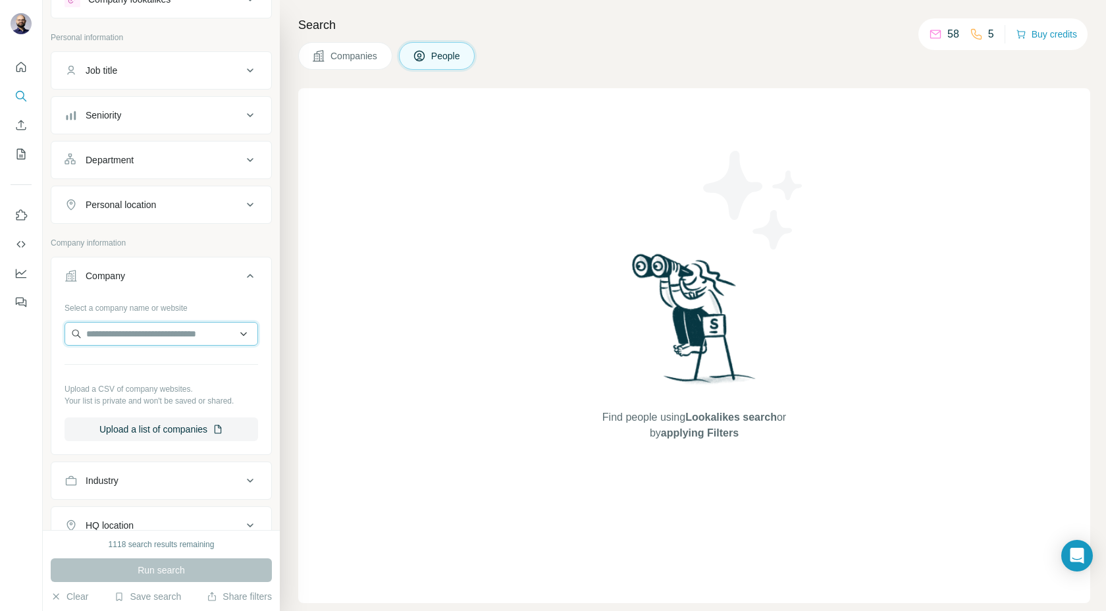
click at [112, 342] on input "text" at bounding box center [160, 334] width 193 height 24
paste input "**********"
type input "**********"
click at [143, 365] on p "Live Fast Die Young" at bounding box center [143, 363] width 82 height 13
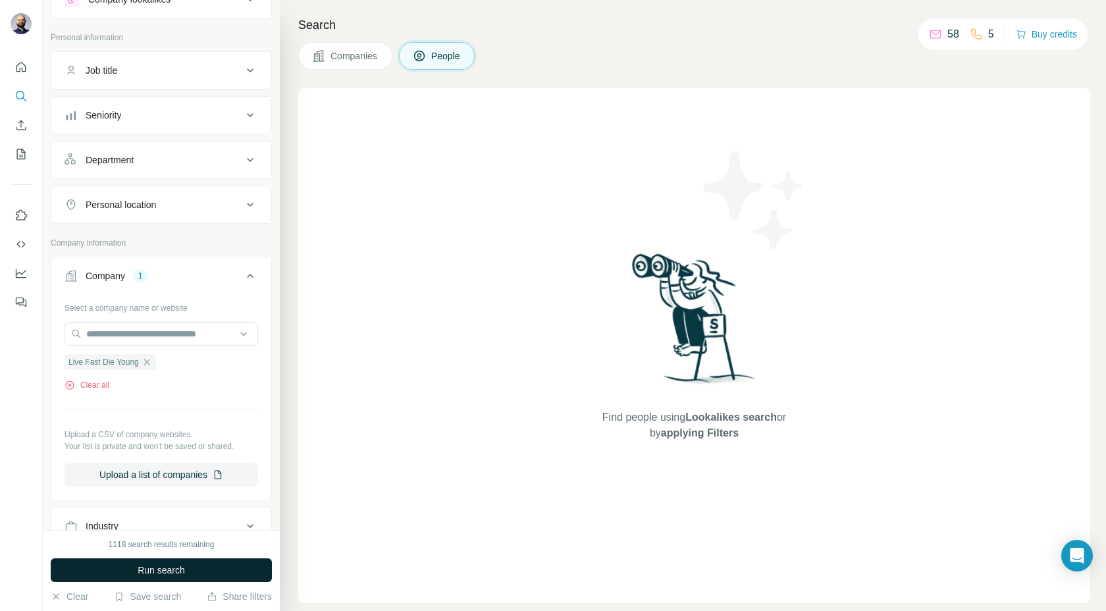
click at [150, 571] on span "Run search" at bounding box center [161, 569] width 47 height 13
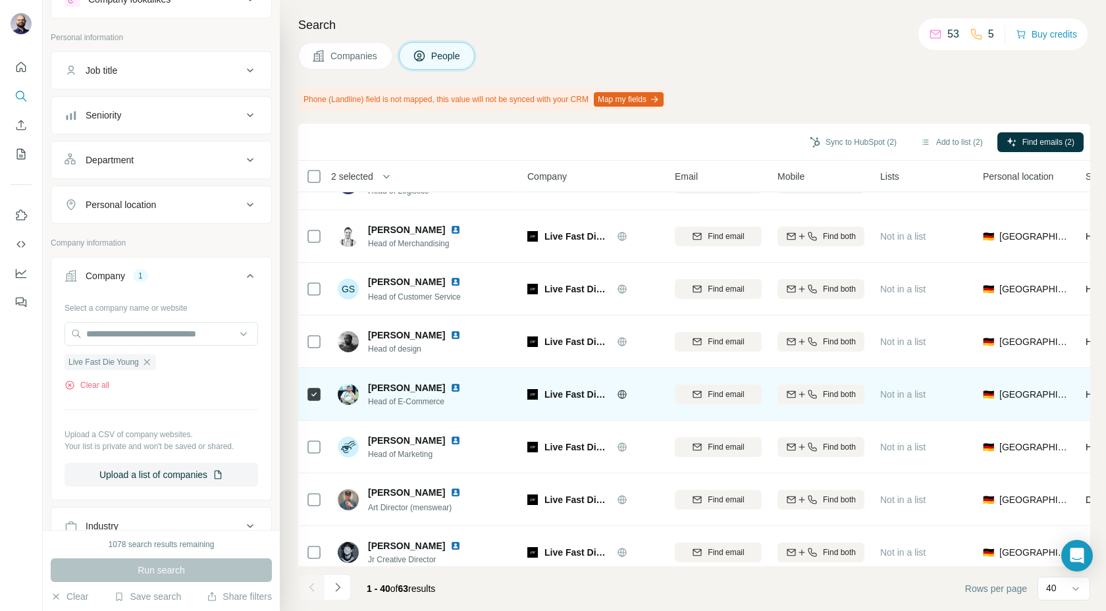
scroll to position [149, 0]
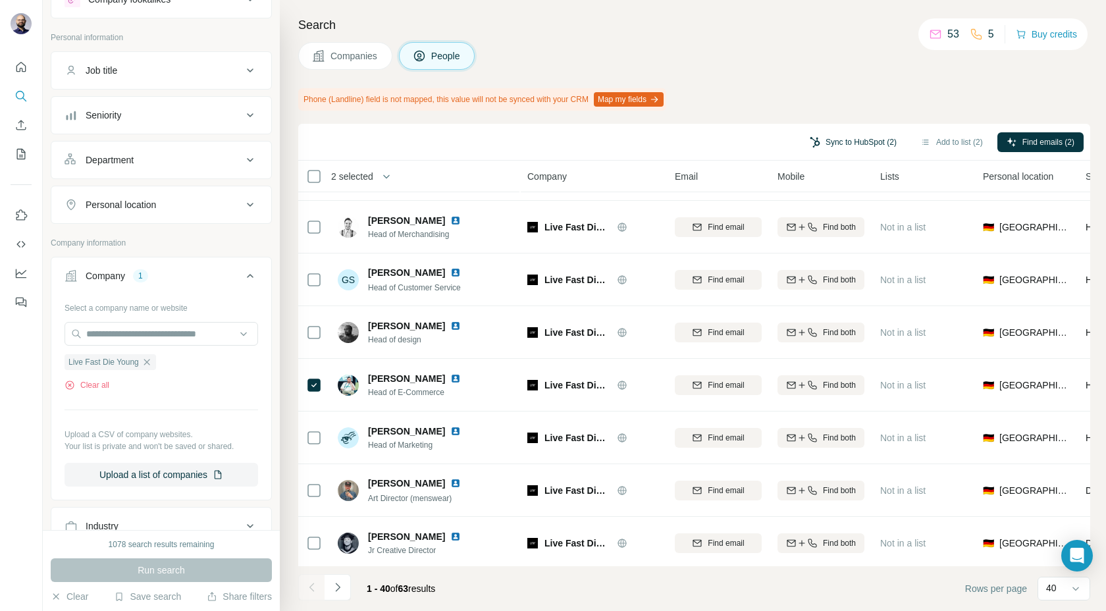
click at [813, 144] on button "Sync to HubSpot (2)" at bounding box center [852, 142] width 105 height 20
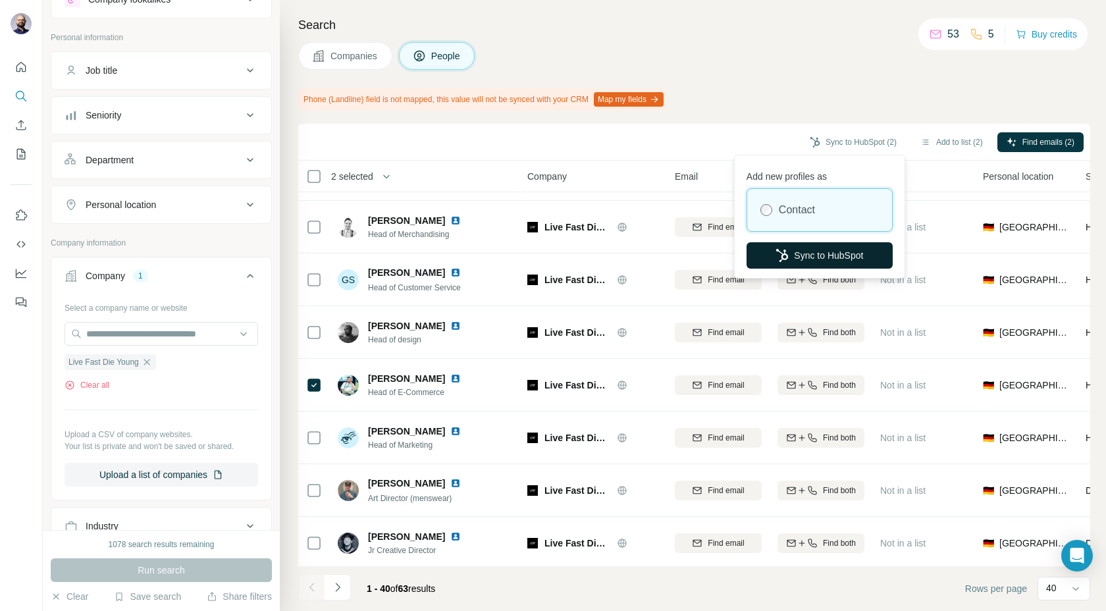
click at [800, 259] on button "Sync to HubSpot" at bounding box center [819, 255] width 146 height 26
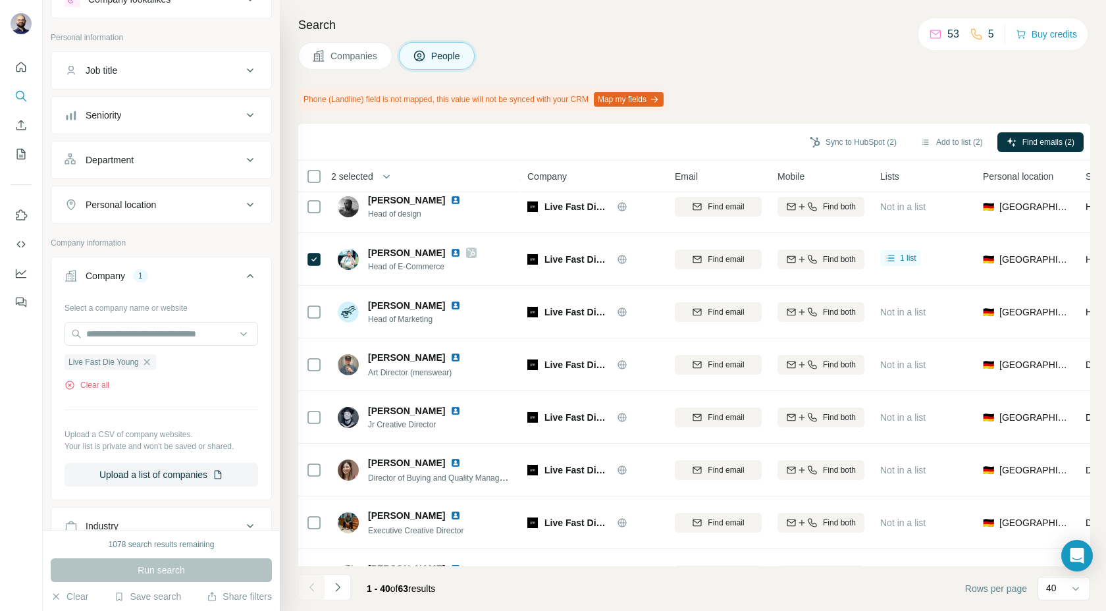
scroll to position [0, 0]
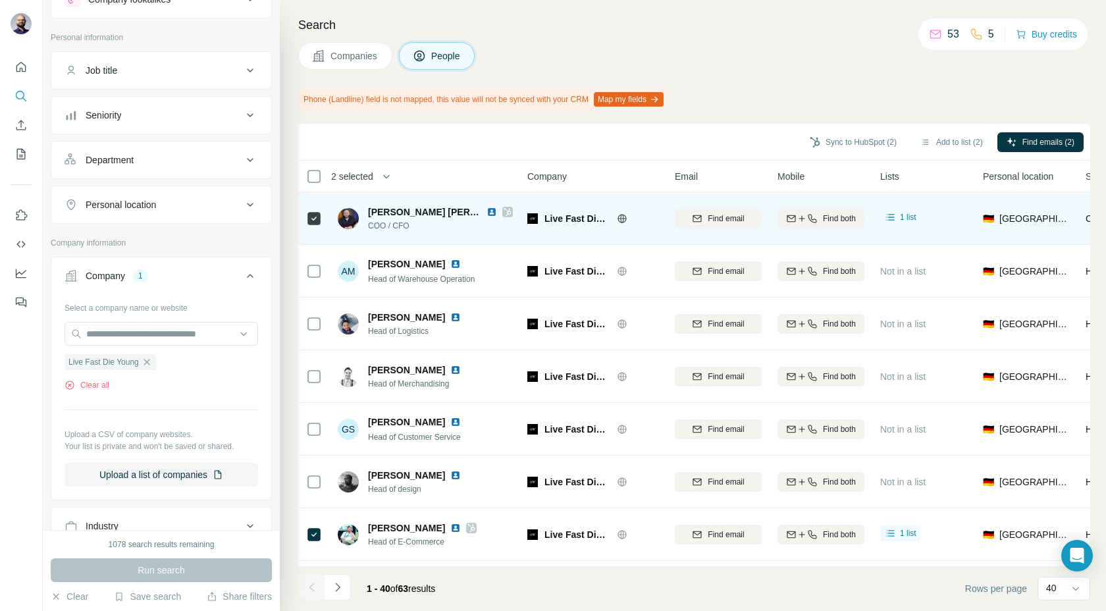
click at [491, 211] on img at bounding box center [491, 212] width 11 height 11
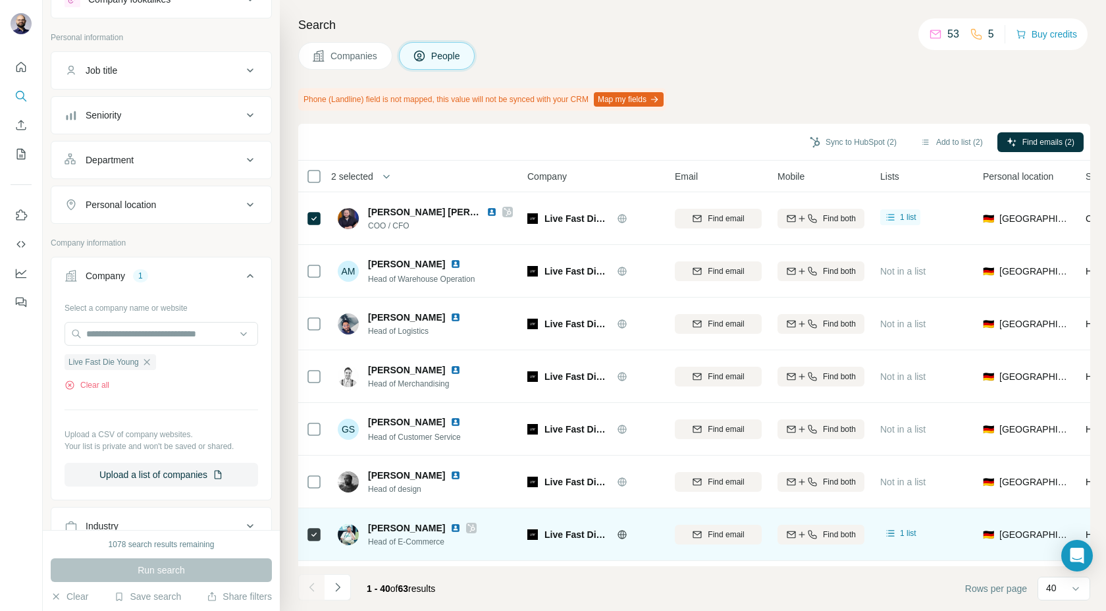
click at [450, 527] on img at bounding box center [455, 527] width 11 height 11
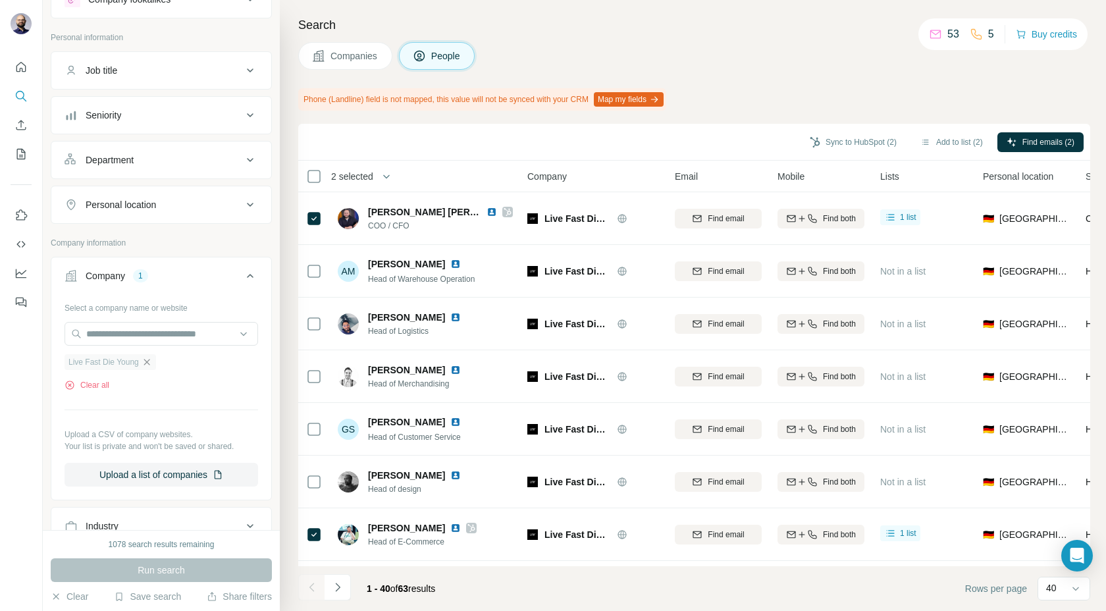
click at [147, 363] on icon "button" at bounding box center [146, 362] width 11 height 11
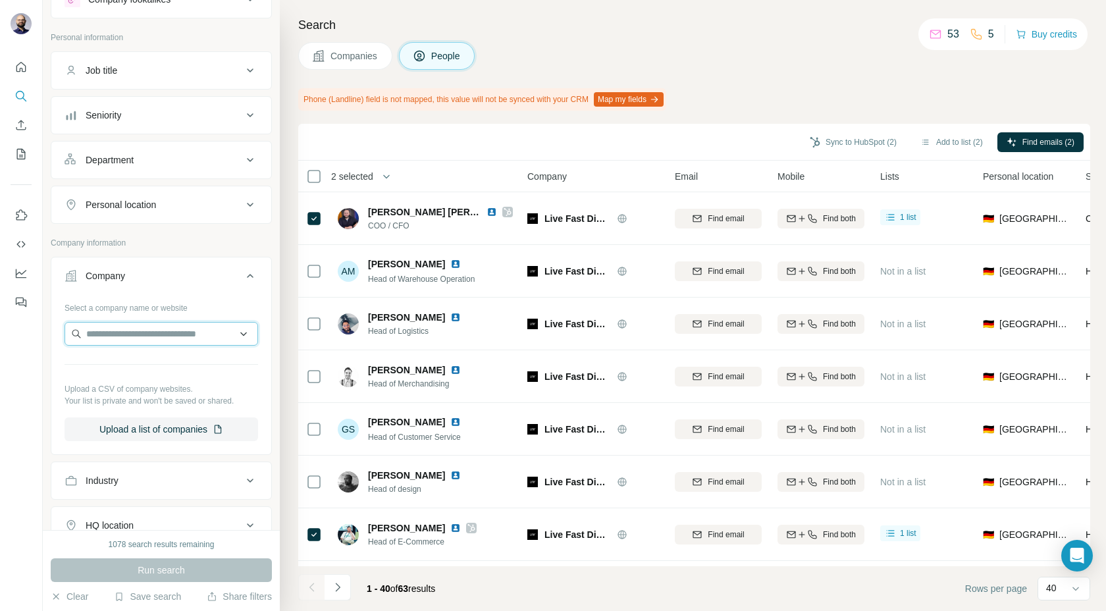
click at [135, 338] on input "text" at bounding box center [160, 334] width 193 height 24
click at [179, 334] on input "**********" at bounding box center [160, 334] width 193 height 24
type input "**********"
click at [153, 378] on p "[DOMAIN_NAME]" at bounding box center [156, 376] width 109 height 12
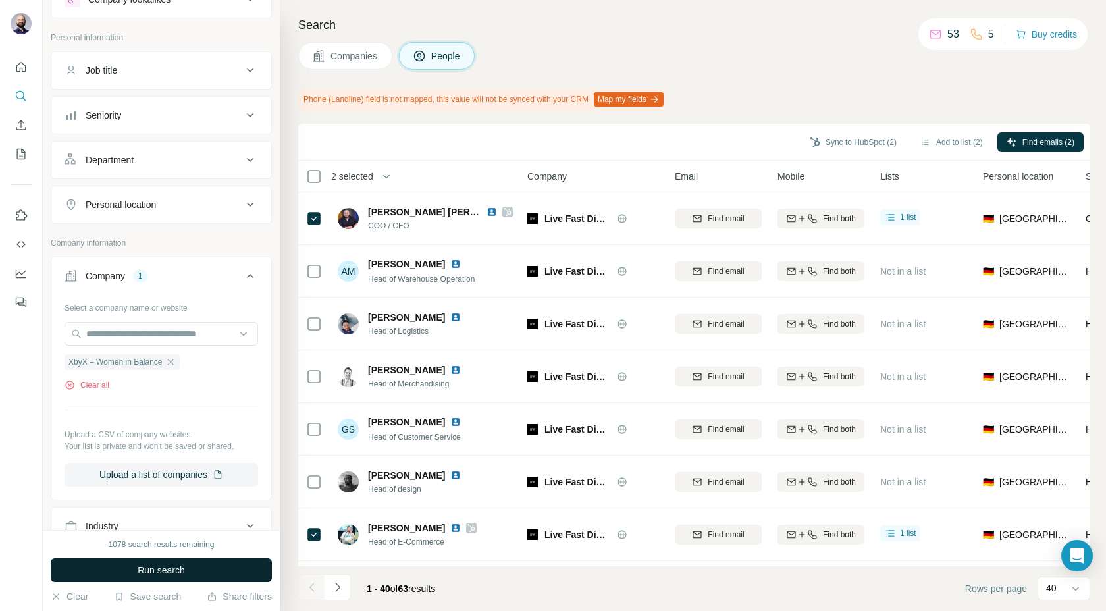
click at [156, 569] on span "Run search" at bounding box center [161, 569] width 47 height 13
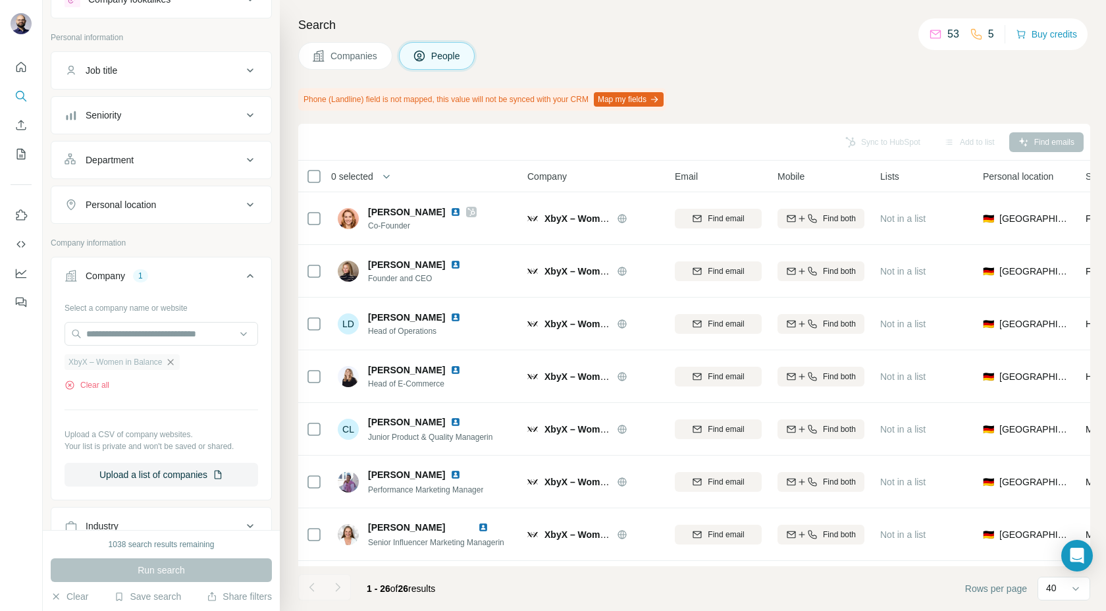
click at [176, 361] on icon "button" at bounding box center [170, 362] width 11 height 11
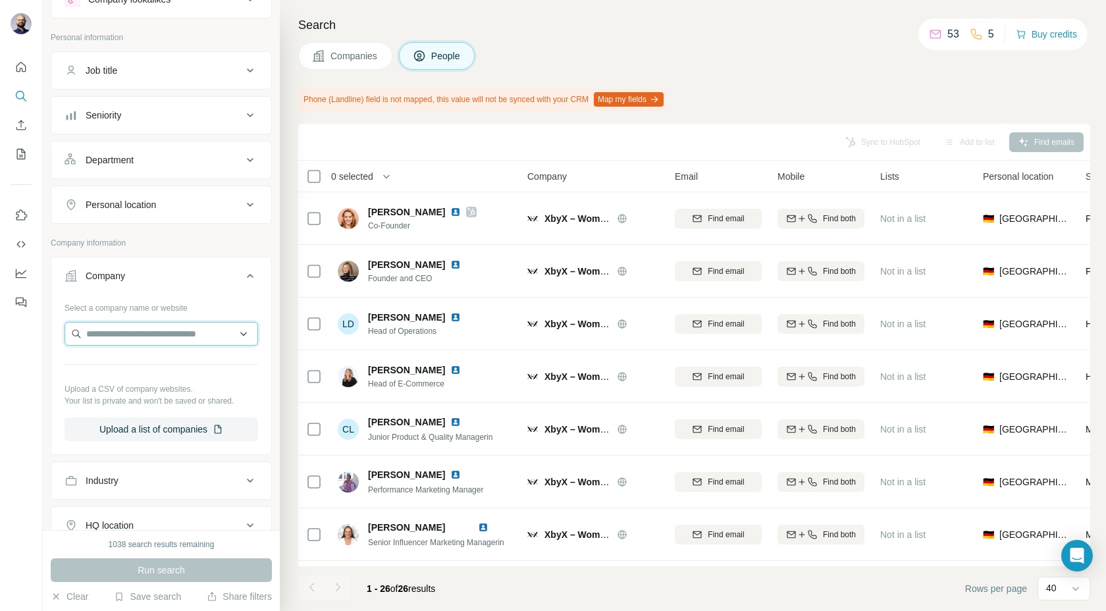
click at [157, 331] on input "text" at bounding box center [160, 334] width 193 height 24
type input "**********"
click at [115, 375] on p "[DOMAIN_NAME]" at bounding box center [133, 376] width 63 height 12
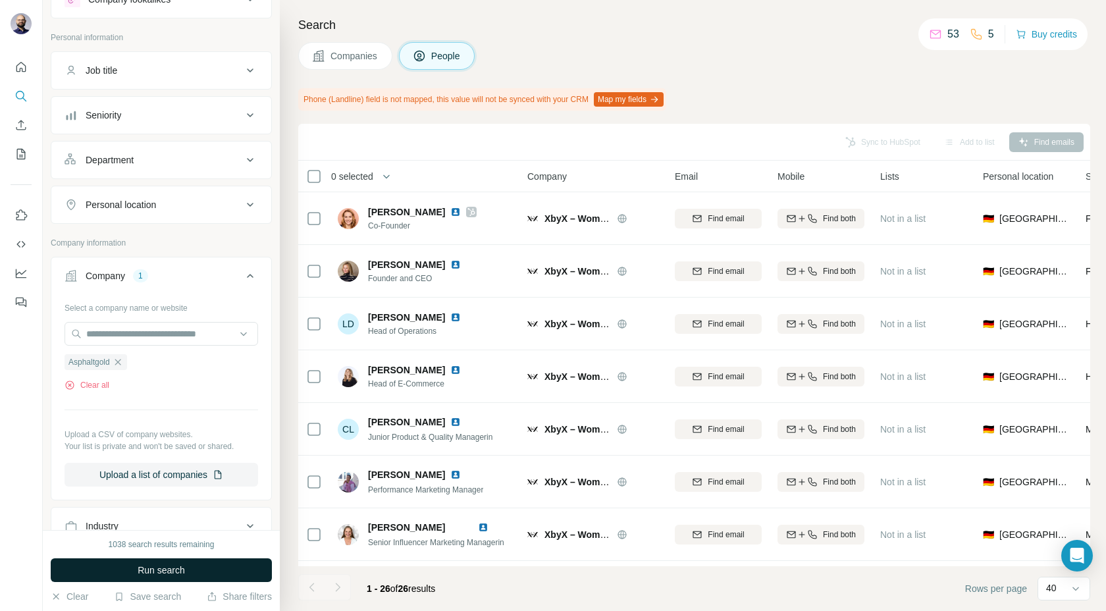
click at [138, 568] on span "Run search" at bounding box center [161, 569] width 47 height 13
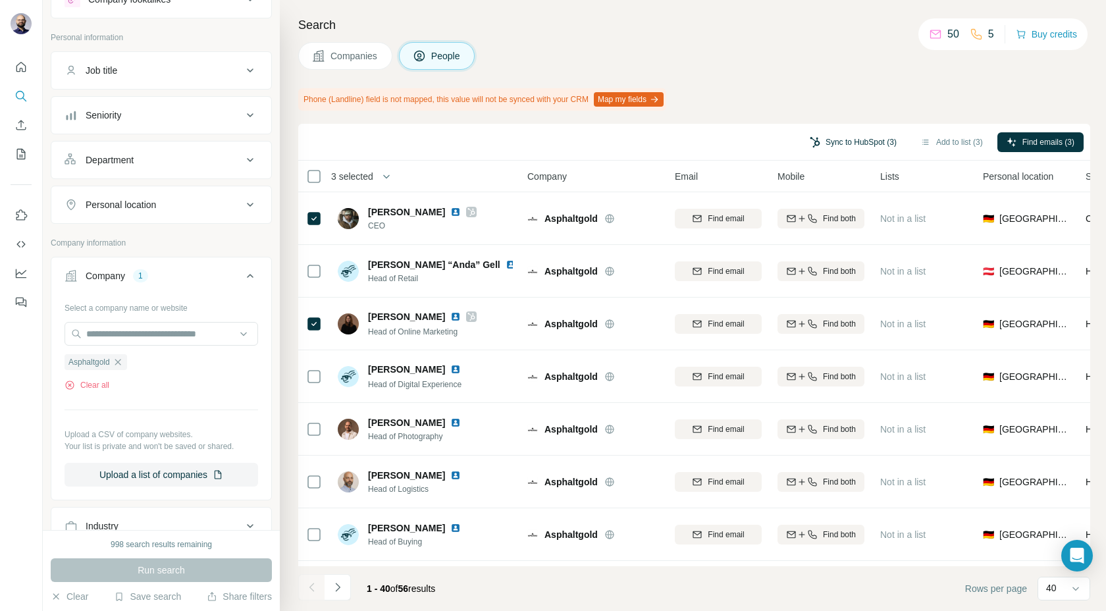
click at [820, 145] on button "Sync to HubSpot (3)" at bounding box center [852, 142] width 105 height 20
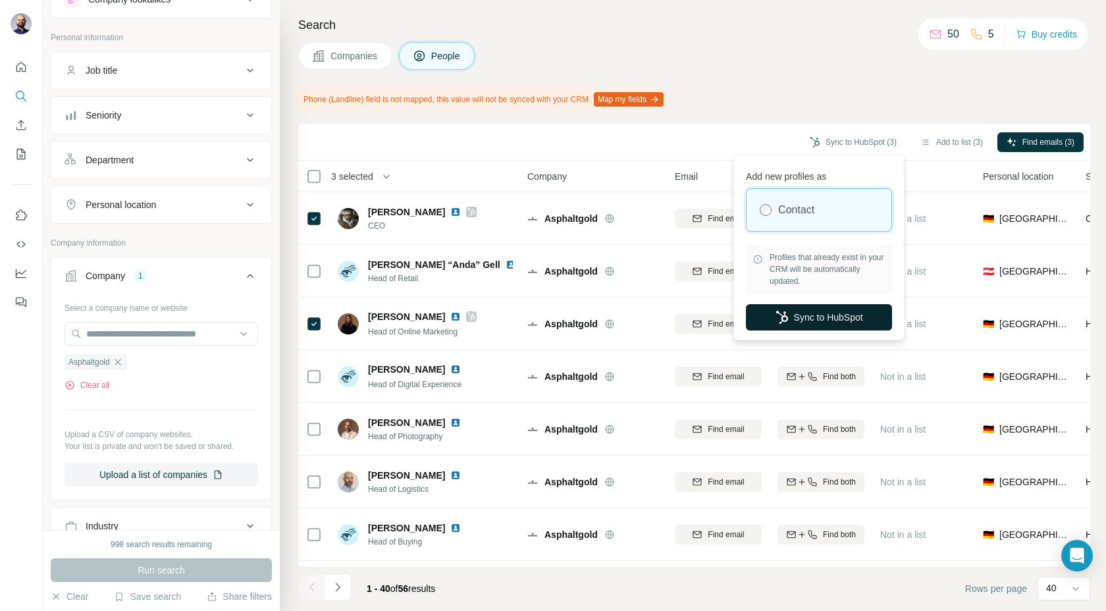
click at [784, 317] on icon "button" at bounding box center [781, 317] width 13 height 13
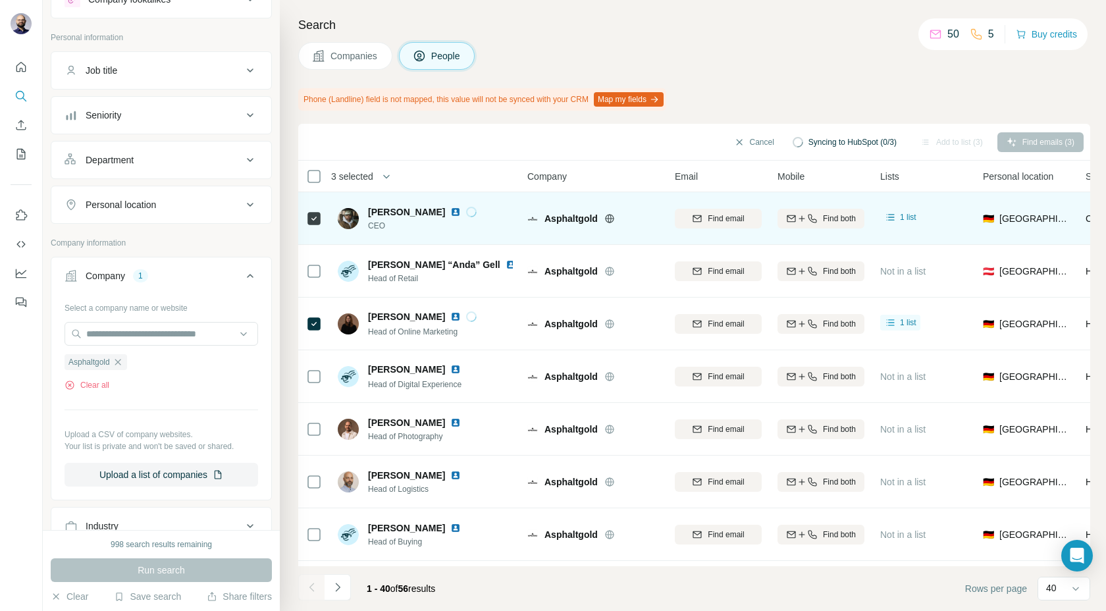
click at [450, 212] on img at bounding box center [455, 212] width 11 height 11
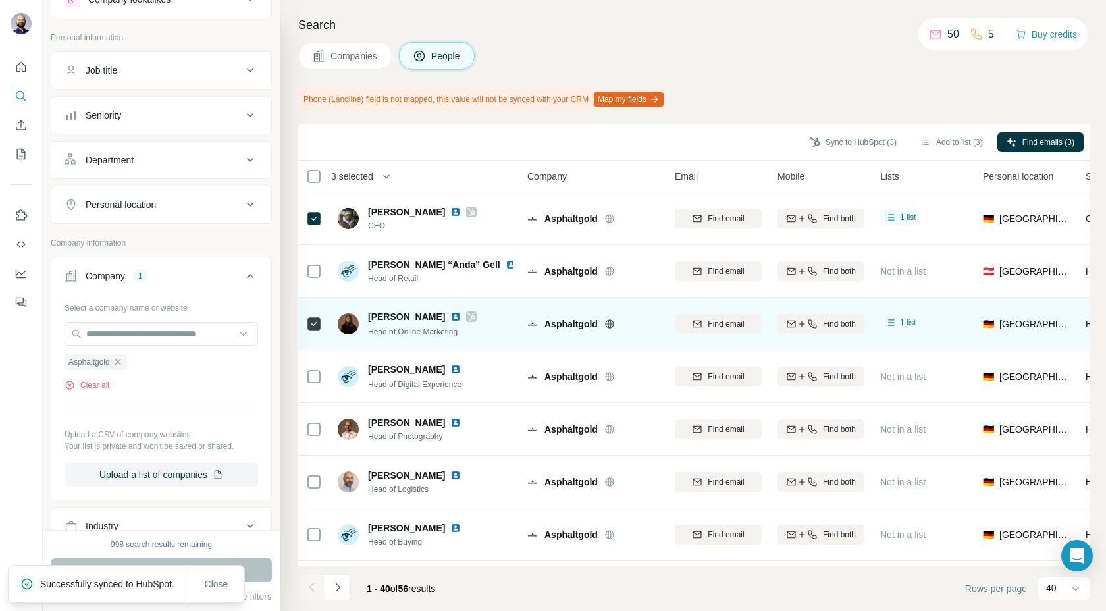
click at [450, 316] on img at bounding box center [455, 316] width 11 height 11
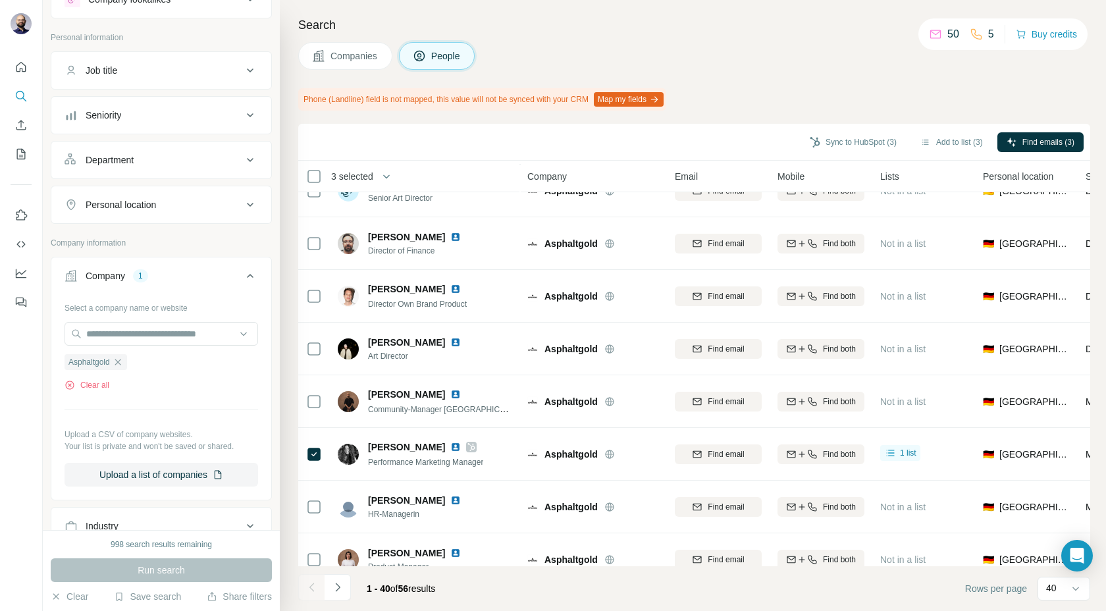
scroll to position [638, 0]
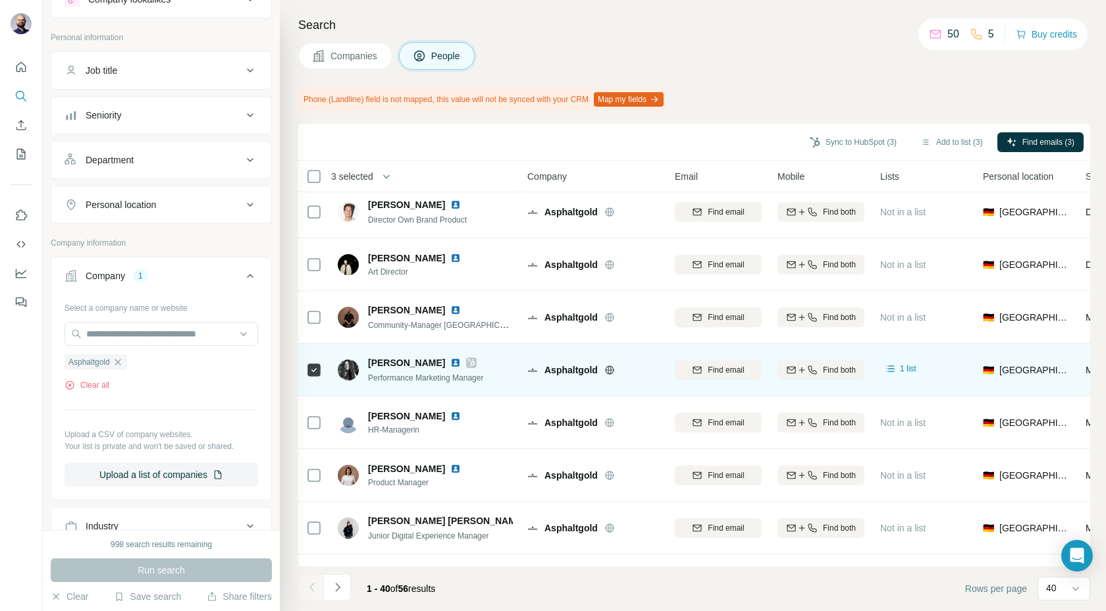
click at [450, 363] on img at bounding box center [455, 362] width 11 height 11
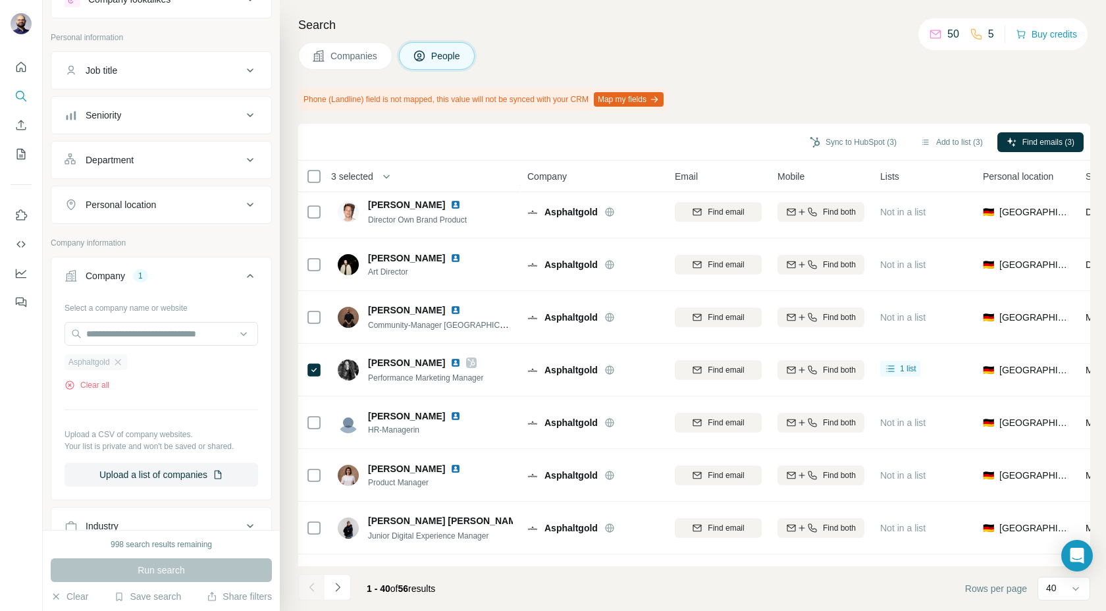
click at [127, 365] on div "Asphaltgold" at bounding box center [95, 362] width 63 height 16
click at [122, 361] on icon "button" at bounding box center [118, 362] width 11 height 11
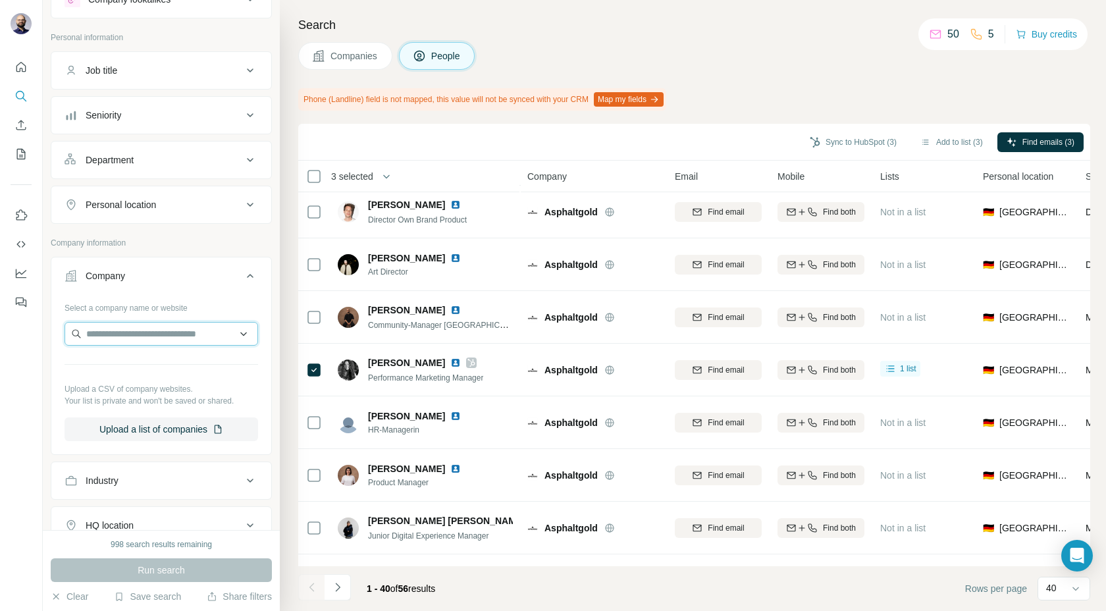
click at [133, 332] on input "text" at bounding box center [160, 334] width 193 height 24
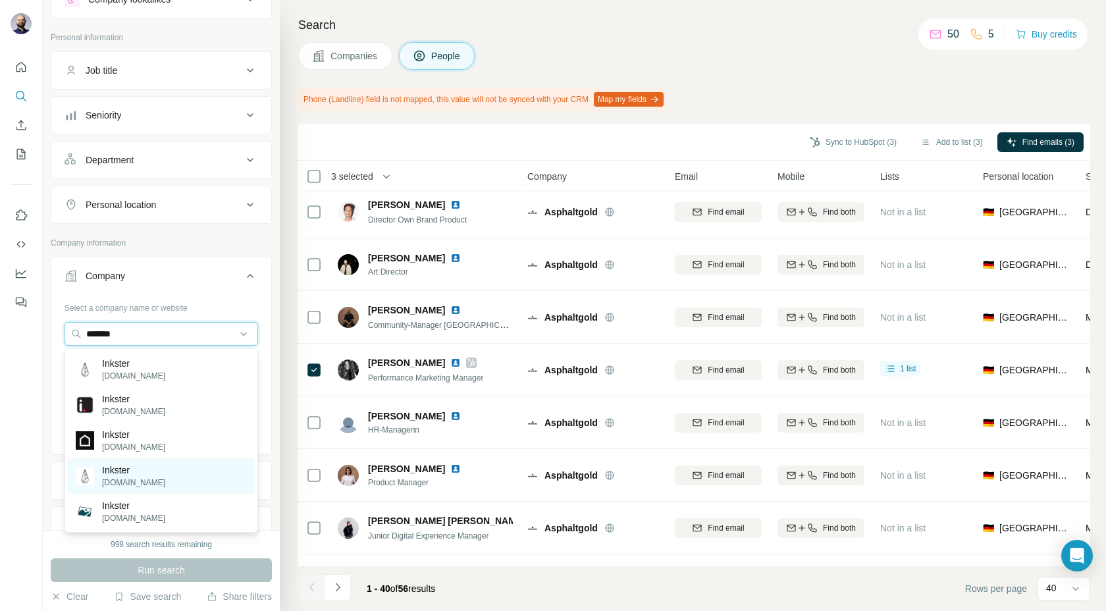
type input "*******"
click at [112, 483] on p "[DOMAIN_NAME]" at bounding box center [133, 482] width 63 height 12
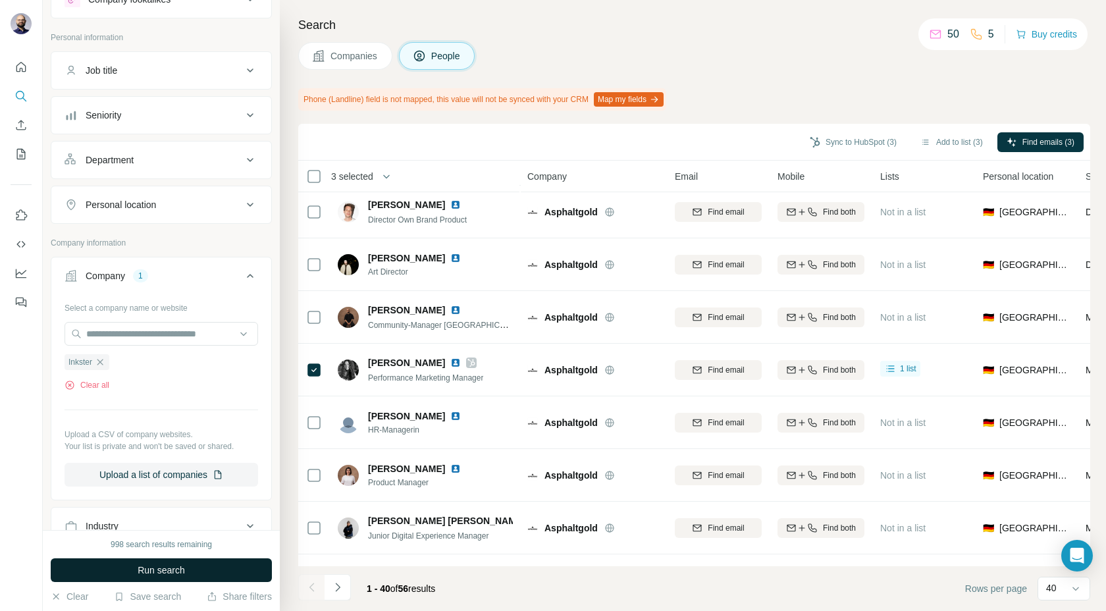
click at [138, 576] on span "Run search" at bounding box center [161, 569] width 47 height 13
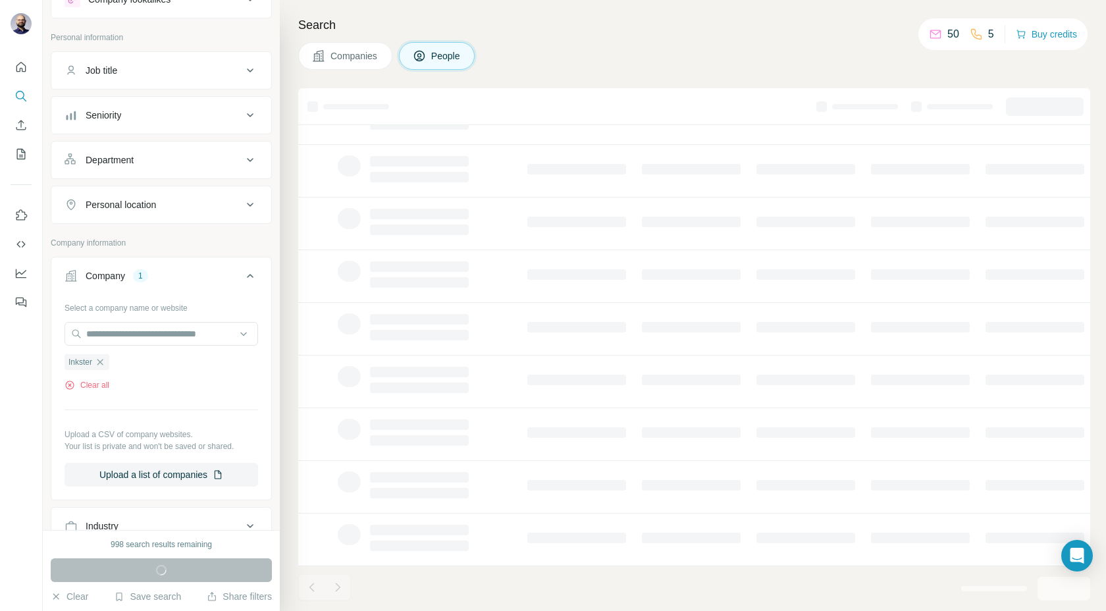
scroll to position [117, 0]
